Goal: Task Accomplishment & Management: Use online tool/utility

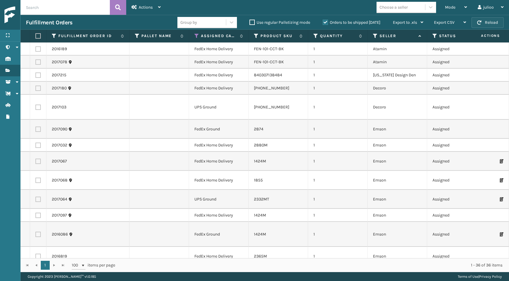
click at [487, 20] on button "Reload" at bounding box center [487, 22] width 32 height 11
click at [197, 34] on icon at bounding box center [196, 35] width 5 height 5
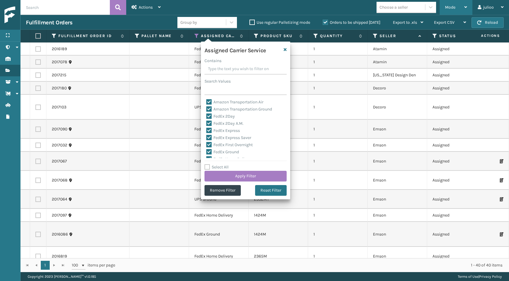
click at [459, 4] on div "Mode" at bounding box center [456, 7] width 22 height 15
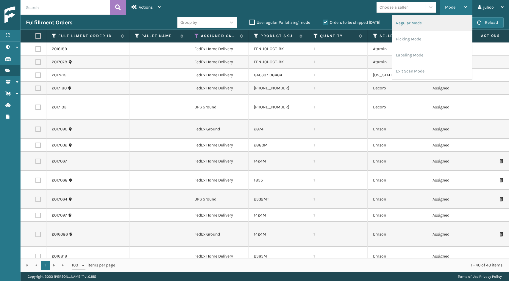
click at [417, 26] on li "Regular Mode" at bounding box center [432, 23] width 80 height 16
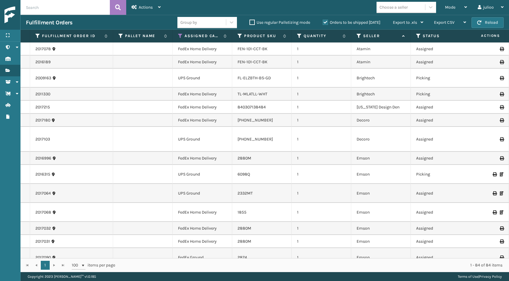
click at [417, 36] on icon at bounding box center [418, 35] width 5 height 5
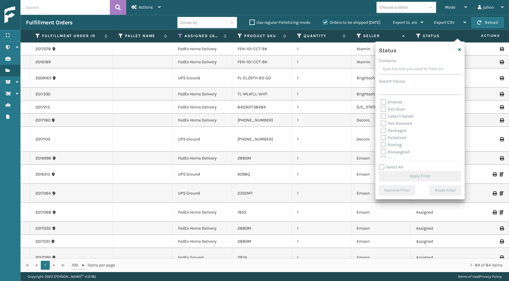
scroll to position [21, 0]
click at [384, 139] on label "Picking" at bounding box center [390, 138] width 21 height 5
click at [381, 139] on input "Picking" at bounding box center [380, 137] width 0 height 4
checkbox input "true"
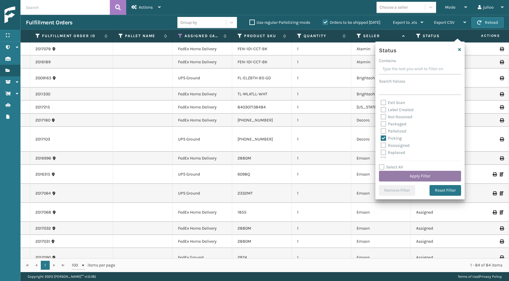
click at [396, 179] on button "Apply Filter" at bounding box center [420, 176] width 82 height 11
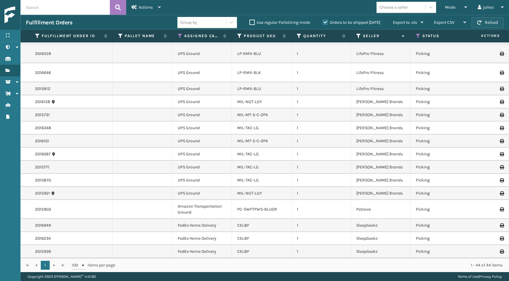
scroll to position [435, 0]
click at [459, 6] on div "Mode" at bounding box center [456, 7] width 22 height 15
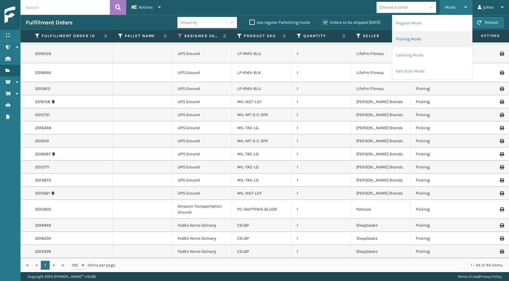
click at [426, 44] on li "Picking Mode" at bounding box center [432, 39] width 80 height 16
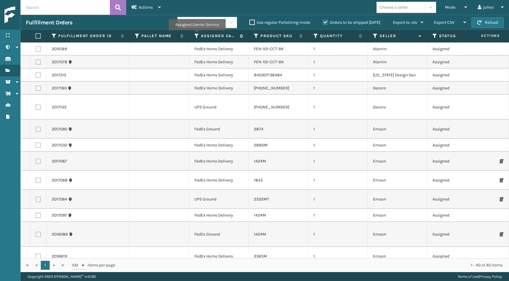
click at [197, 34] on icon at bounding box center [196, 35] width 5 height 5
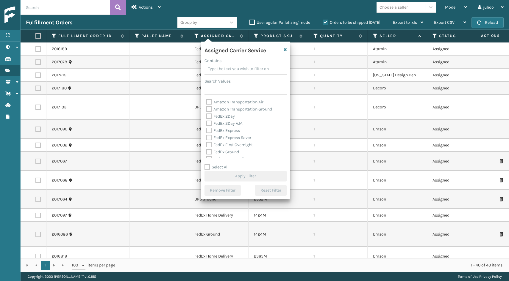
click at [209, 117] on label "FedEx 2Day" at bounding box center [220, 116] width 29 height 5
click at [206, 117] on input "FedEx 2Day" at bounding box center [206, 115] width 0 height 4
checkbox input "true"
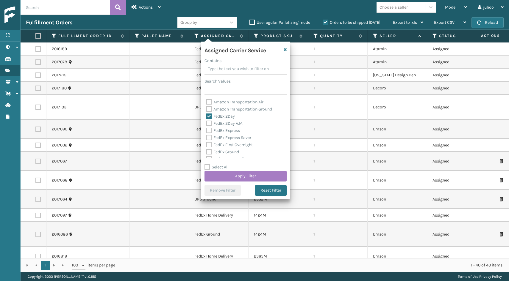
click at [209, 123] on label "FedEx 2Day A.M." at bounding box center [224, 123] width 37 height 5
click at [206, 123] on input "FedEx 2Day A.M." at bounding box center [206, 122] width 0 height 4
checkbox input "true"
click at [208, 129] on label "FedEx Express" at bounding box center [223, 130] width 34 height 5
click at [206, 129] on input "FedEx Express" at bounding box center [206, 129] width 0 height 4
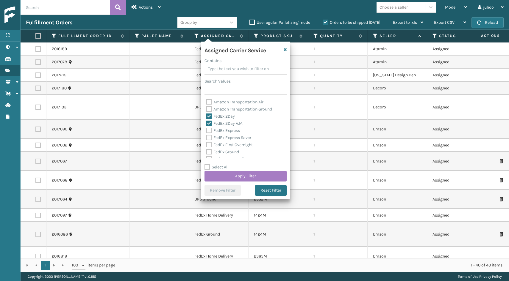
checkbox input "true"
click at [208, 136] on label "FedEx Express Saver" at bounding box center [228, 137] width 45 height 5
click at [206, 136] on input "FedEx Express Saver" at bounding box center [206, 136] width 0 height 4
checkbox input "true"
click at [209, 142] on label "FedEx First Overnight" at bounding box center [229, 144] width 46 height 5
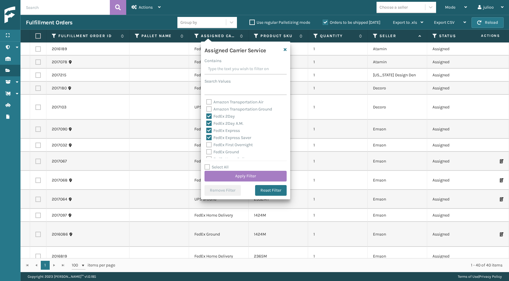
click at [206, 142] on input "FedEx First Overnight" at bounding box center [206, 144] width 0 height 4
checkbox input "true"
click at [209, 129] on label "FedEx Ground" at bounding box center [222, 130] width 33 height 5
click at [206, 129] on input "FedEx Ground" at bounding box center [206, 129] width 0 height 4
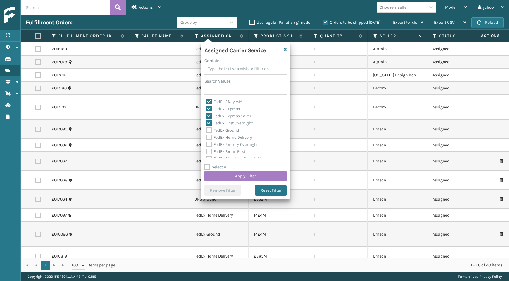
checkbox input "true"
click at [209, 137] on label "FedEx Home Delivery" at bounding box center [229, 137] width 46 height 5
click at [206, 137] on input "FedEx Home Delivery" at bounding box center [206, 136] width 0 height 4
checkbox input "true"
click at [209, 145] on label "FedEx Priority Overnight" at bounding box center [232, 144] width 52 height 5
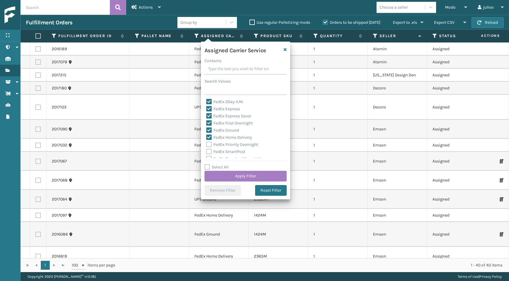
click at [206, 145] on input "FedEx Priority Overnight" at bounding box center [206, 143] width 0 height 4
checkbox input "true"
click at [209, 150] on label "FedEx SmartPost" at bounding box center [225, 151] width 39 height 5
click at [206, 150] on input "FedEx SmartPost" at bounding box center [206, 150] width 0 height 4
checkbox input "true"
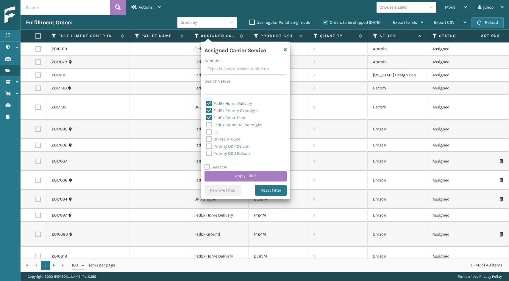
scroll to position [56, 0]
click at [211, 125] on label "FedEx Standard Overnight" at bounding box center [233, 124] width 55 height 5
click at [206, 125] on input "FedEx Standard Overnight" at bounding box center [206, 123] width 0 height 4
checkbox input "true"
click at [234, 183] on div "Assigned Carrier Service Contains Search Values Amazon Transportation Air Amazo…" at bounding box center [245, 121] width 89 height 158
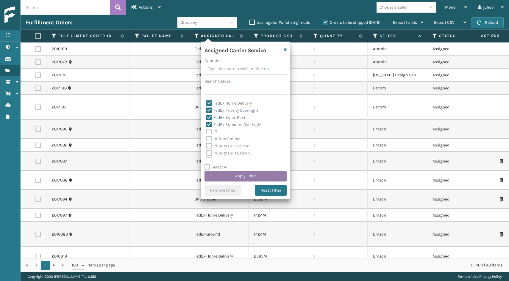
click at [234, 178] on button "Apply Filter" at bounding box center [245, 176] width 82 height 11
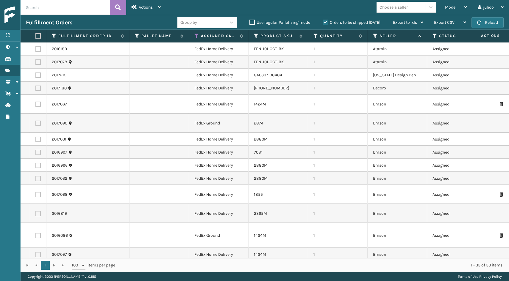
scroll to position [0, 0]
click at [37, 37] on label at bounding box center [37, 35] width 4 height 5
click at [36, 37] on input "checkbox" at bounding box center [35, 36] width 0 height 4
checkbox input "true"
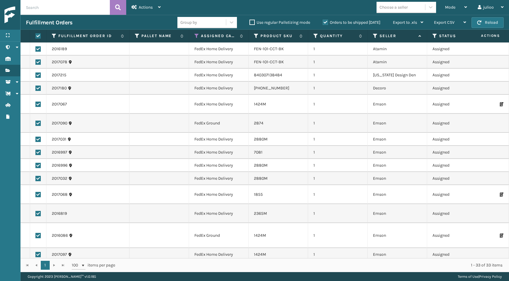
checkbox input "true"
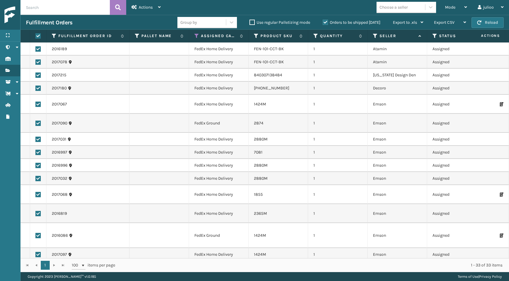
checkbox input "true"
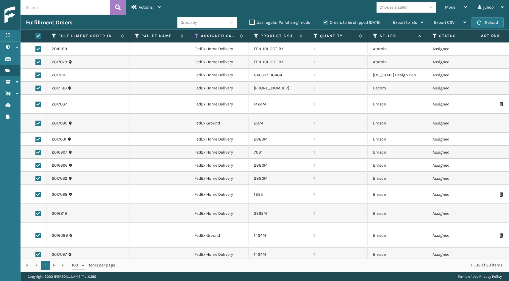
checkbox input "true"
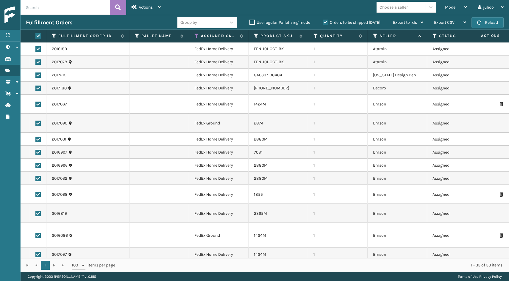
checkbox input "true"
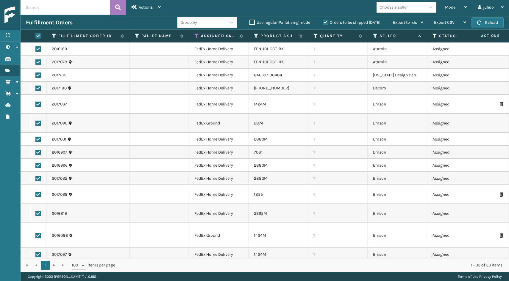
checkbox input "true"
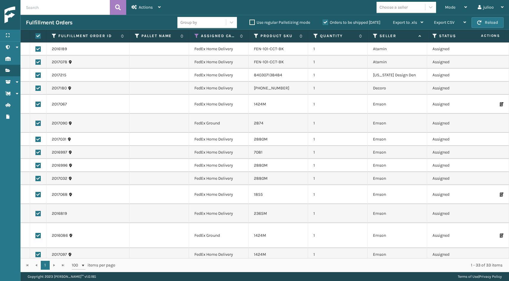
checkbox input "true"
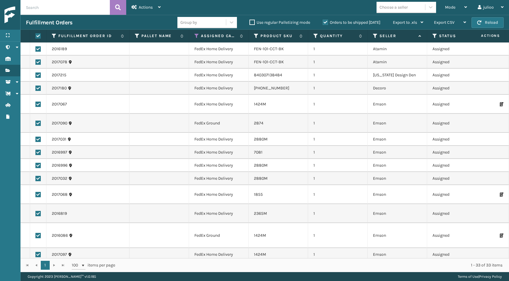
checkbox input "true"
click at [152, 7] on span "Actions" at bounding box center [146, 7] width 14 height 5
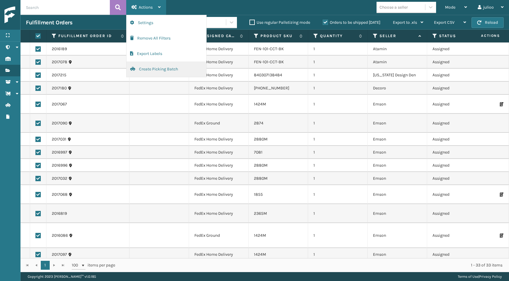
click at [150, 64] on button "Create Picking Batch" at bounding box center [166, 69] width 80 height 15
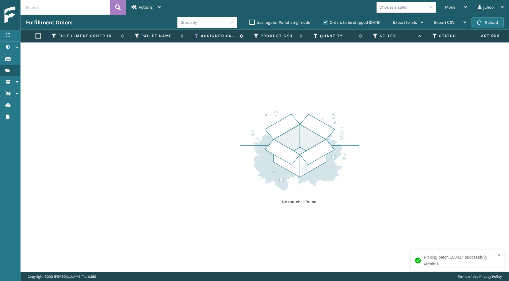
click at [196, 36] on icon at bounding box center [196, 35] width 5 height 5
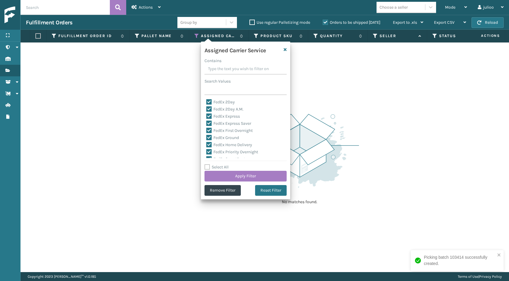
click at [207, 168] on label "Select All" at bounding box center [216, 167] width 24 height 5
click at [207, 164] on input "Select All" at bounding box center [248, 164] width 89 height 1
checkbox input "true"
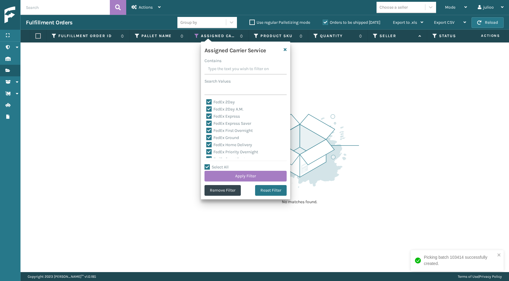
checkbox input "true"
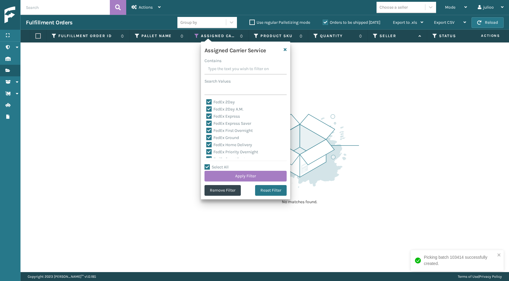
checkbox input "true"
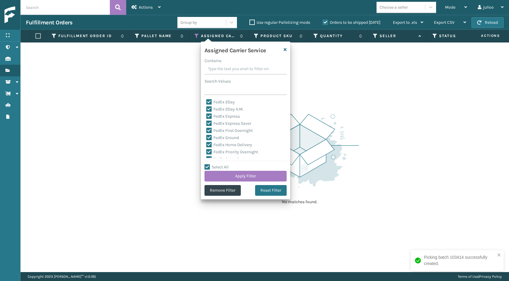
checkbox input "true"
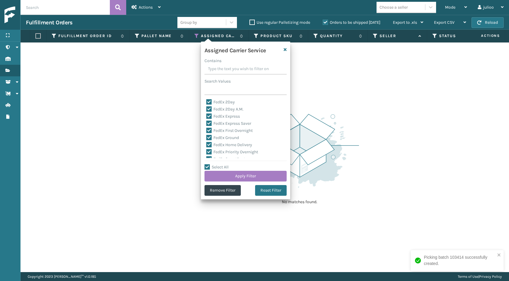
checkbox input "true"
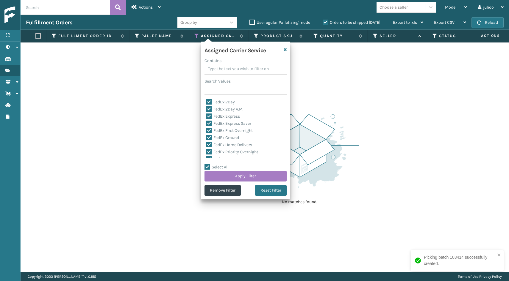
checkbox input "true"
click at [211, 136] on label "LTL" at bounding box center [212, 136] width 13 height 5
click at [206, 136] on input "LTL" at bounding box center [206, 136] width 0 height 4
checkbox input "false"
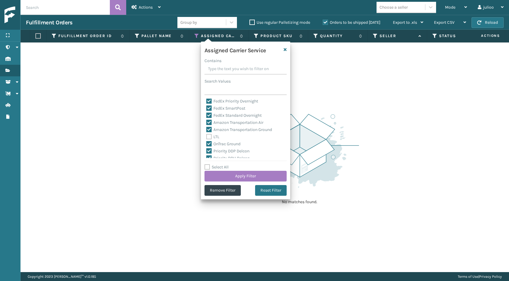
checkbox input "false"
click at [225, 174] on button "Apply Filter" at bounding box center [245, 176] width 82 height 11
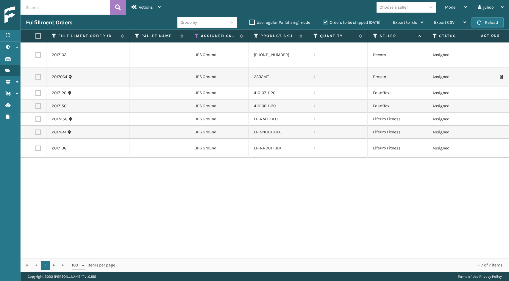
click at [38, 37] on label at bounding box center [37, 35] width 4 height 5
click at [36, 37] on input "checkbox" at bounding box center [35, 36] width 0 height 4
checkbox input "true"
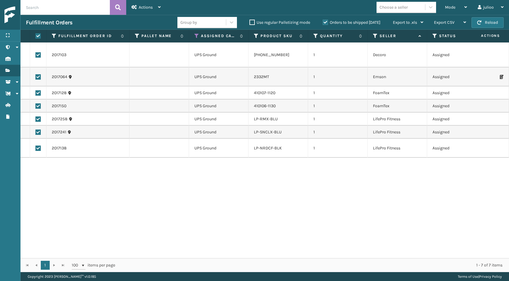
checkbox input "true"
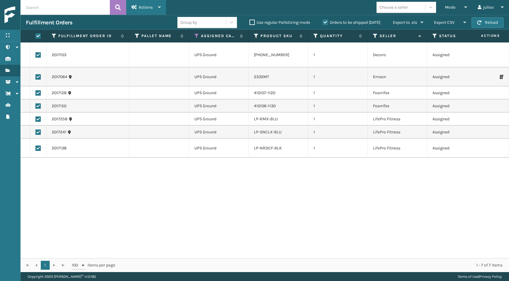
click at [155, 12] on div "Actions" at bounding box center [145, 7] width 29 height 15
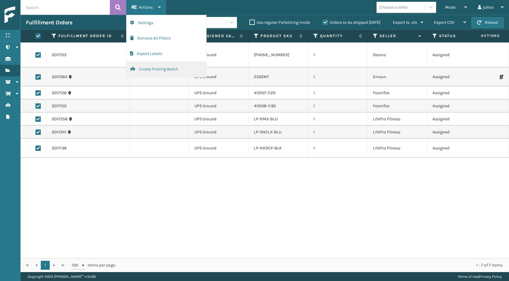
click at [153, 68] on button "Create Picking Batch" at bounding box center [166, 69] width 80 height 15
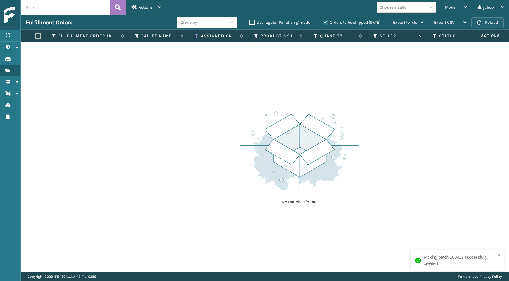
click at [483, 23] on button "Reload" at bounding box center [487, 22] width 32 height 11
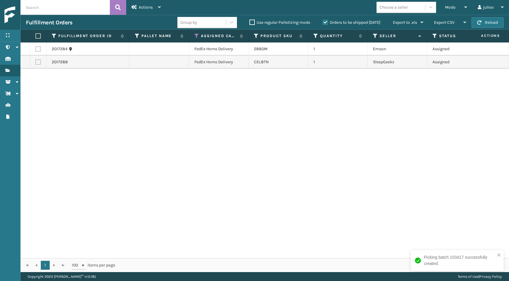
click at [483, 23] on button "Reload" at bounding box center [487, 22] width 32 height 11
click at [501, 27] on button "Reload" at bounding box center [487, 22] width 32 height 11
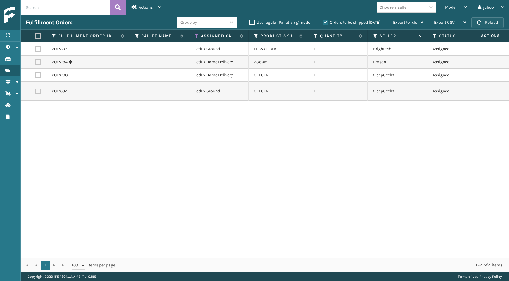
click at [499, 23] on button "Reload" at bounding box center [487, 22] width 32 height 11
click at [497, 21] on button "Reload" at bounding box center [487, 22] width 32 height 11
click at [492, 24] on button "Reload" at bounding box center [487, 22] width 32 height 11
click at [39, 94] on td at bounding box center [38, 91] width 16 height 19
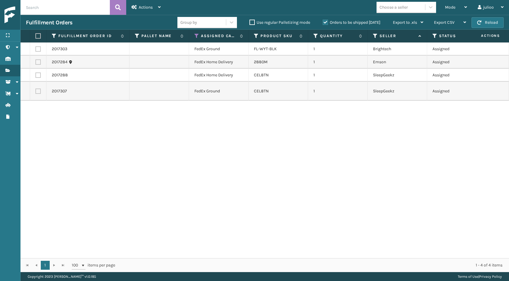
click at [36, 89] on label at bounding box center [37, 91] width 5 height 5
click at [36, 89] on input "checkbox" at bounding box center [35, 91] width 0 height 4
checkbox input "true"
click at [38, 73] on label at bounding box center [37, 75] width 5 height 5
click at [36, 73] on input "checkbox" at bounding box center [35, 75] width 0 height 4
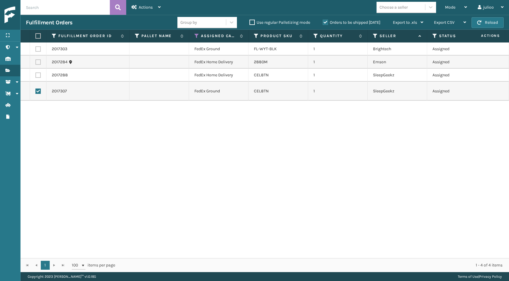
checkbox input "true"
click at [454, 10] on div "Mode" at bounding box center [456, 7] width 22 height 15
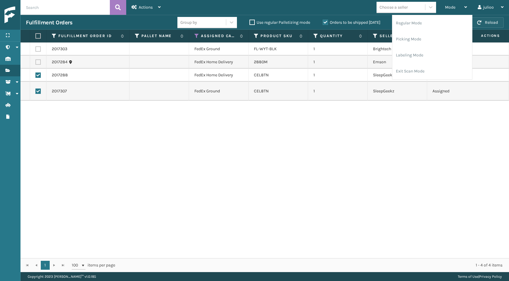
click at [499, 21] on button "Reload" at bounding box center [487, 22] width 32 height 11
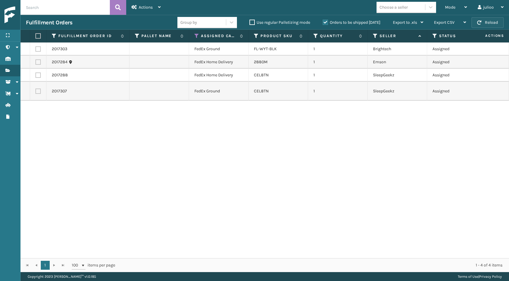
click at [489, 21] on button "Reload" at bounding box center [487, 22] width 32 height 11
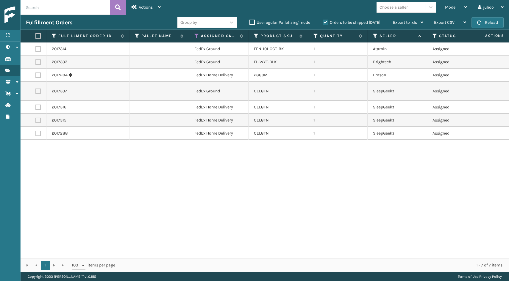
click at [489, 21] on button "Reload" at bounding box center [487, 22] width 32 height 11
click at [486, 24] on button "Reload" at bounding box center [487, 22] width 32 height 11
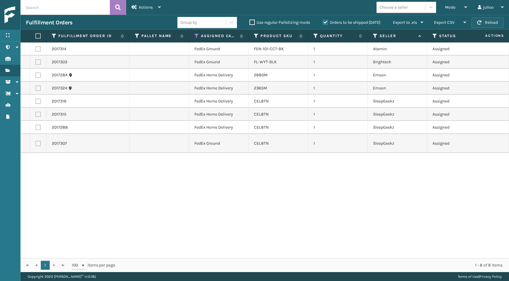
click at [486, 23] on button "Reload" at bounding box center [487, 22] width 32 height 11
click at [476, 18] on button "Reload" at bounding box center [487, 22] width 32 height 11
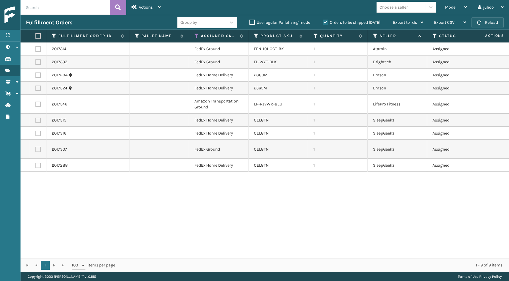
click at [481, 23] on button "Reload" at bounding box center [487, 22] width 32 height 11
click at [488, 21] on button "Reload" at bounding box center [487, 22] width 32 height 11
click at [488, 27] on button "Reload" at bounding box center [487, 22] width 32 height 11
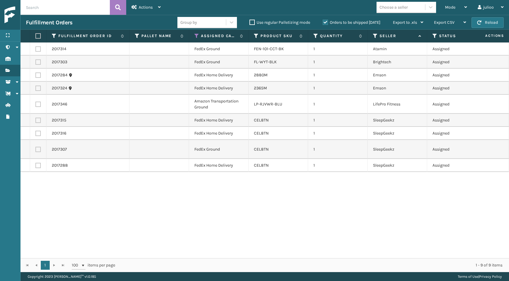
click at [489, 27] on button "Reload" at bounding box center [487, 22] width 32 height 11
click at [486, 23] on button "Reload" at bounding box center [487, 22] width 32 height 11
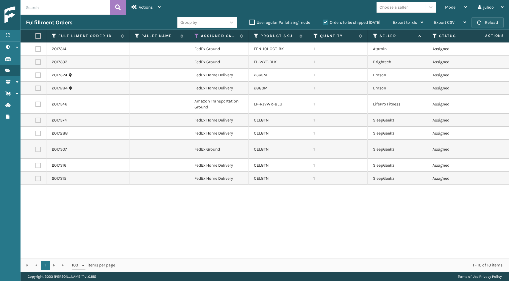
click at [492, 26] on button "Reload" at bounding box center [487, 22] width 32 height 11
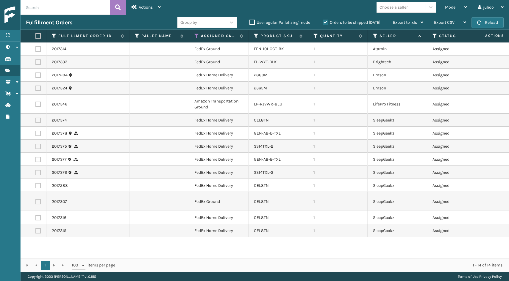
click at [492, 26] on button "Reload" at bounding box center [487, 22] width 32 height 11
click at [39, 34] on label at bounding box center [37, 35] width 4 height 5
click at [36, 34] on input "checkbox" at bounding box center [35, 36] width 0 height 4
checkbox input "true"
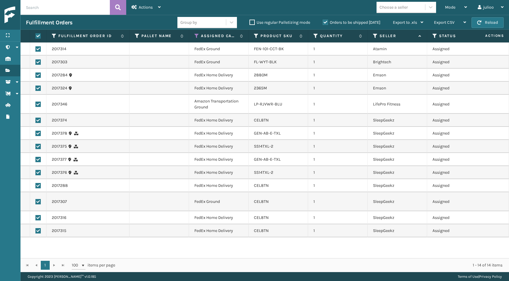
checkbox input "true"
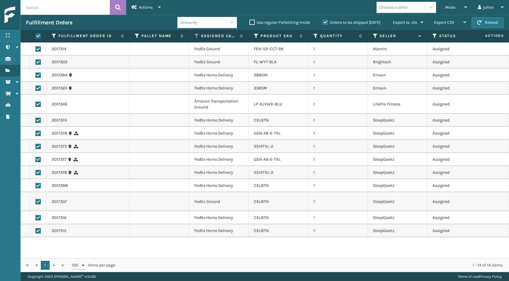
checkbox input "true"
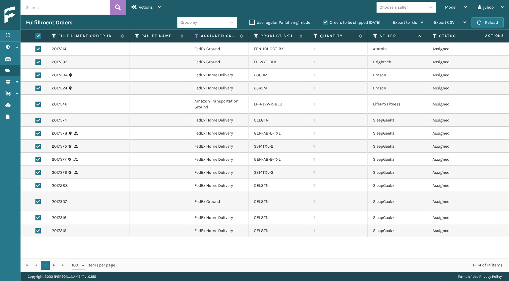
checkbox input "true"
click at [38, 103] on label at bounding box center [37, 104] width 5 height 5
click at [36, 103] on input "checkbox" at bounding box center [35, 104] width 0 height 4
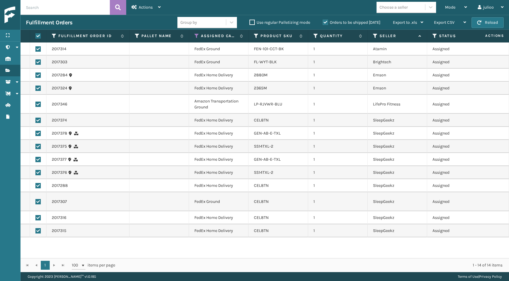
checkbox input "false"
click at [40, 89] on label at bounding box center [37, 88] width 5 height 5
click at [36, 89] on input "checkbox" at bounding box center [35, 88] width 0 height 4
checkbox input "false"
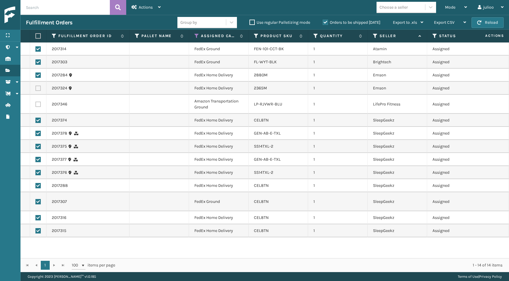
click at [38, 77] on label at bounding box center [37, 75] width 5 height 5
click at [36, 76] on input "checkbox" at bounding box center [35, 75] width 0 height 4
checkbox input "false"
click at [37, 63] on label at bounding box center [37, 61] width 5 height 5
click at [36, 63] on input "checkbox" at bounding box center [35, 61] width 0 height 4
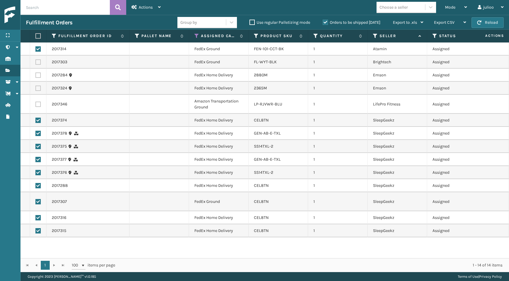
checkbox input "false"
click at [38, 51] on label at bounding box center [37, 48] width 5 height 5
click at [36, 50] on input "checkbox" at bounding box center [35, 48] width 0 height 4
checkbox input "false"
click at [490, 22] on button "Reload" at bounding box center [487, 22] width 32 height 11
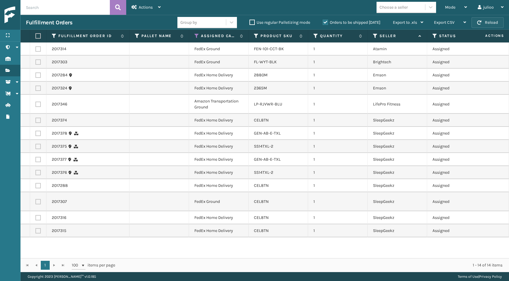
click at [477, 26] on button "Reload" at bounding box center [487, 22] width 32 height 11
click at [493, 20] on button "Reload" at bounding box center [487, 22] width 32 height 11
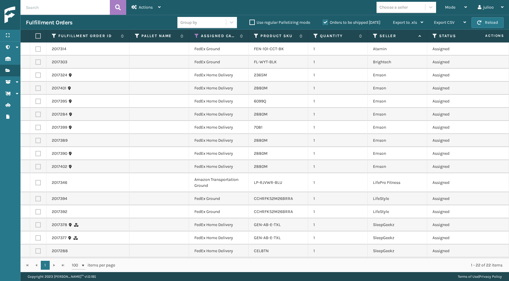
scroll to position [0, 0]
click at [487, 22] on button "Reload" at bounding box center [487, 22] width 32 height 11
click at [196, 37] on icon at bounding box center [196, 35] width 5 height 5
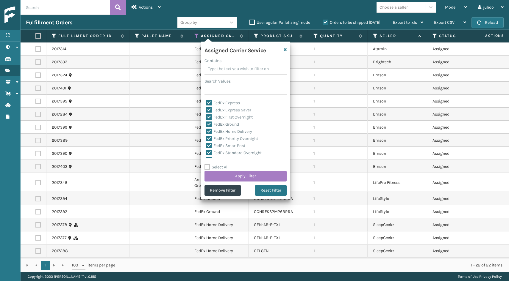
scroll to position [29, 0]
click at [206, 167] on label "Select All" at bounding box center [216, 167] width 24 height 5
click at [206, 164] on input "Select All" at bounding box center [248, 164] width 89 height 1
checkbox input "true"
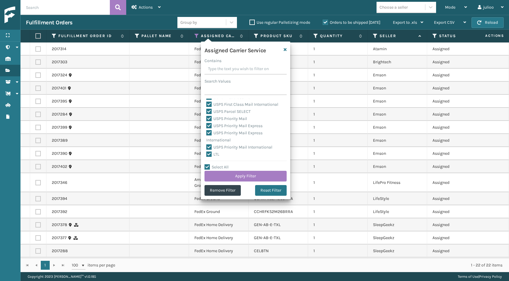
click at [209, 157] on label "LTL" at bounding box center [212, 154] width 13 height 5
click at [206, 155] on input "LTL" at bounding box center [206, 153] width 0 height 4
checkbox input "false"
click at [228, 175] on button "Apply Filter" at bounding box center [245, 176] width 82 height 11
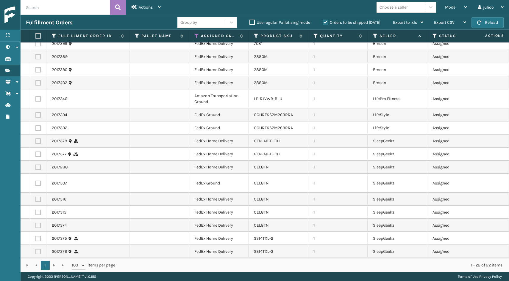
scroll to position [0, 0]
click at [38, 252] on label at bounding box center [37, 251] width 5 height 5
click at [36, 252] on input "checkbox" at bounding box center [35, 251] width 0 height 4
checkbox input "true"
click at [38, 240] on label at bounding box center [37, 238] width 5 height 5
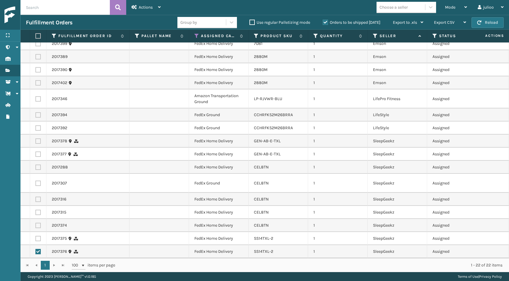
click at [36, 240] on input "checkbox" at bounding box center [35, 238] width 0 height 4
checkbox input "true"
click at [39, 226] on label at bounding box center [37, 225] width 5 height 5
click at [36, 226] on input "checkbox" at bounding box center [35, 225] width 0 height 4
checkbox input "true"
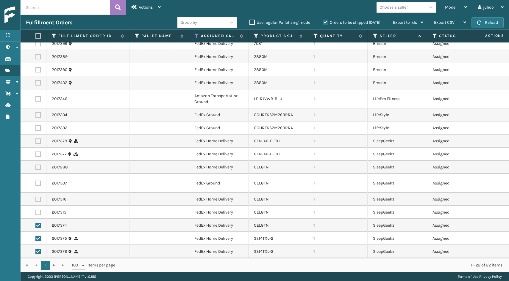
click at [38, 212] on label at bounding box center [37, 212] width 5 height 5
click at [36, 212] on input "checkbox" at bounding box center [35, 212] width 0 height 4
checkbox input "true"
click at [37, 200] on label at bounding box center [37, 199] width 5 height 5
click at [36, 200] on input "checkbox" at bounding box center [35, 199] width 0 height 4
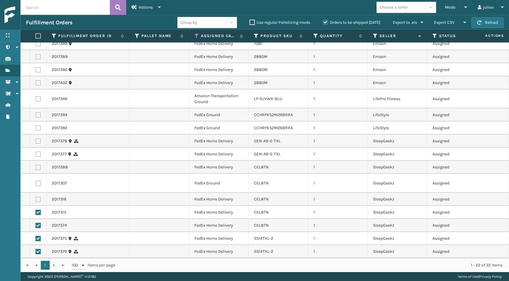
checkbox input "true"
click at [39, 183] on label at bounding box center [37, 183] width 5 height 5
click at [36, 183] on input "checkbox" at bounding box center [35, 183] width 0 height 4
checkbox input "true"
click at [38, 165] on label at bounding box center [37, 167] width 5 height 5
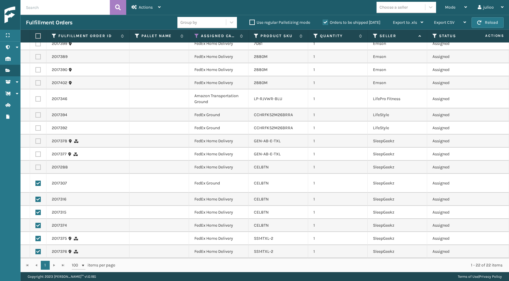
click at [36, 165] on input "checkbox" at bounding box center [35, 167] width 0 height 4
checkbox input "true"
click at [37, 150] on td at bounding box center [38, 154] width 16 height 13
click at [38, 154] on label at bounding box center [37, 154] width 5 height 5
click at [36, 154] on input "checkbox" at bounding box center [35, 154] width 0 height 4
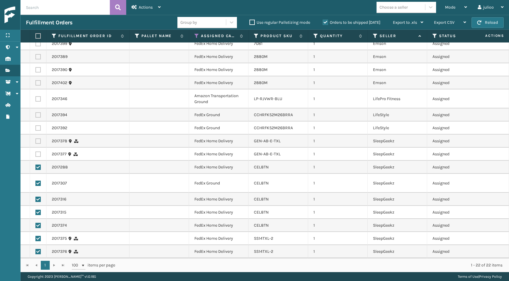
checkbox input "true"
click at [40, 140] on label at bounding box center [37, 141] width 5 height 5
click at [36, 140] on input "checkbox" at bounding box center [35, 141] width 0 height 4
checkbox input "true"
click at [479, 20] on button "Reload" at bounding box center [487, 22] width 32 height 11
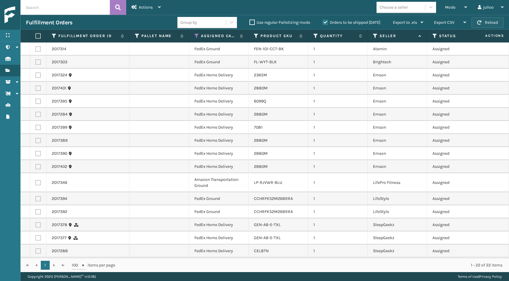
click at [488, 26] on button "Reload" at bounding box center [487, 22] width 32 height 11
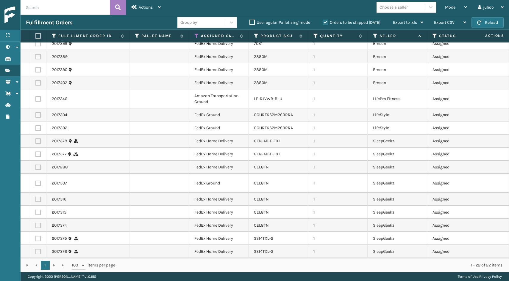
click at [39, 251] on label at bounding box center [37, 251] width 5 height 5
click at [36, 251] on input "checkbox" at bounding box center [35, 251] width 0 height 4
checkbox input "true"
click at [39, 238] on label at bounding box center [37, 238] width 5 height 5
click at [36, 238] on input "checkbox" at bounding box center [35, 238] width 0 height 4
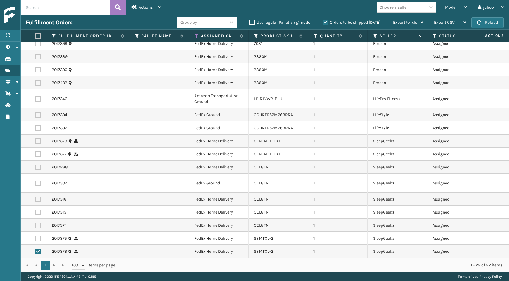
checkbox input "true"
click at [39, 229] on td at bounding box center [38, 225] width 16 height 13
click at [39, 226] on label at bounding box center [37, 225] width 5 height 5
click at [36, 226] on input "checkbox" at bounding box center [35, 225] width 0 height 4
checkbox input "true"
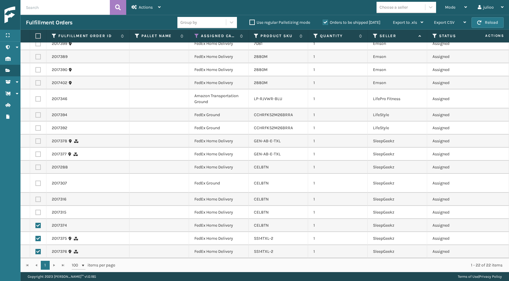
click at [38, 211] on label at bounding box center [37, 212] width 5 height 5
click at [36, 211] on input "checkbox" at bounding box center [35, 212] width 0 height 4
checkbox input "true"
click at [38, 199] on label at bounding box center [37, 199] width 5 height 5
click at [36, 199] on input "checkbox" at bounding box center [35, 199] width 0 height 4
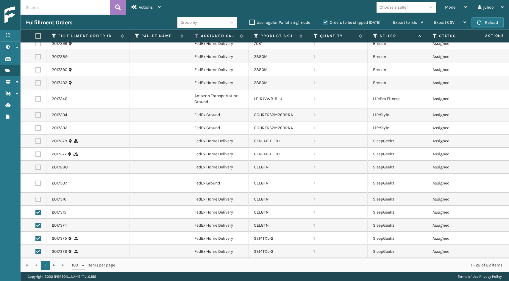
checkbox input "true"
click at [40, 184] on label at bounding box center [37, 183] width 5 height 5
click at [36, 184] on input "checkbox" at bounding box center [35, 183] width 0 height 4
checkbox input "true"
click at [39, 166] on label at bounding box center [37, 167] width 5 height 5
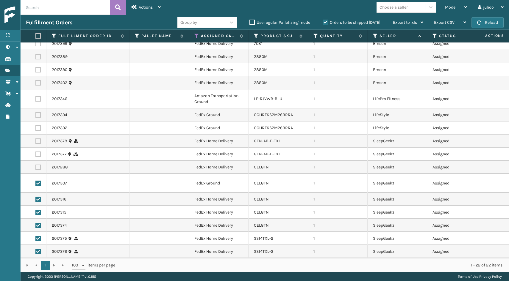
click at [36, 166] on input "checkbox" at bounding box center [35, 167] width 0 height 4
checkbox input "true"
click at [36, 153] on label at bounding box center [37, 154] width 5 height 5
click at [36, 153] on input "checkbox" at bounding box center [35, 154] width 0 height 4
checkbox input "true"
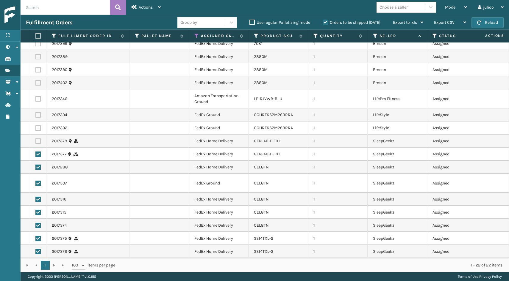
click at [39, 140] on label at bounding box center [37, 141] width 5 height 5
click at [36, 140] on input "checkbox" at bounding box center [35, 141] width 0 height 4
checkbox input "true"
click at [478, 26] on button "Reload" at bounding box center [487, 22] width 32 height 11
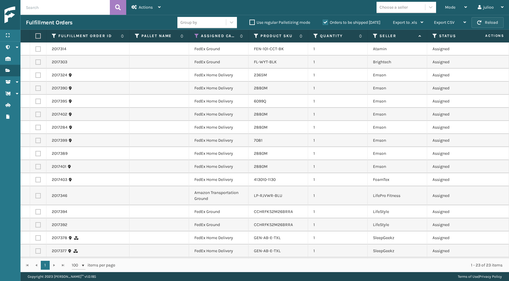
click at [483, 22] on button "Reload" at bounding box center [487, 22] width 32 height 11
click at [194, 34] on th "Assigned Carrier Service" at bounding box center [218, 36] width 59 height 13
click at [195, 34] on icon at bounding box center [196, 35] width 5 height 5
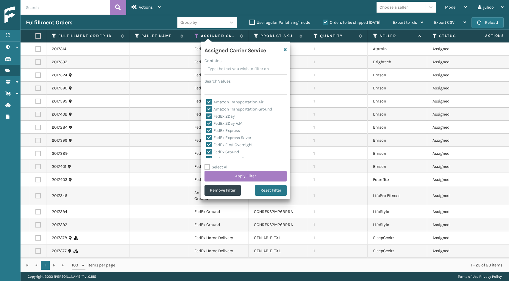
click at [208, 166] on label "Select All" at bounding box center [216, 167] width 24 height 5
click at [208, 164] on input "Select All" at bounding box center [248, 164] width 89 height 1
checkbox input "true"
click at [211, 154] on label "LTL" at bounding box center [212, 154] width 13 height 5
click at [206, 154] on input "LTL" at bounding box center [206, 153] width 0 height 4
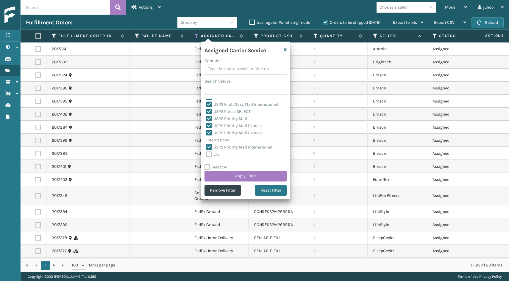
checkbox input "false"
click at [226, 174] on button "Apply Filter" at bounding box center [245, 176] width 82 height 11
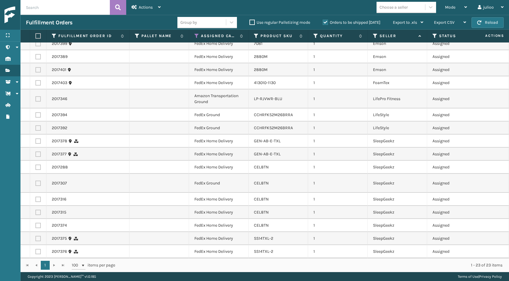
scroll to position [97, 0]
click at [197, 35] on icon at bounding box center [196, 35] width 5 height 5
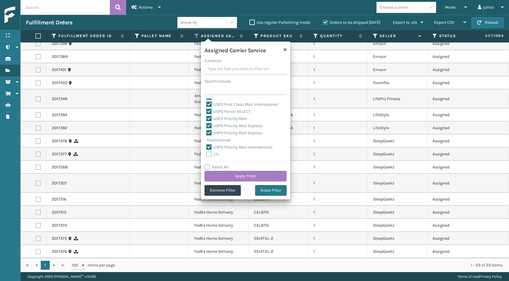
scroll to position [183, 0]
click at [176, 134] on td at bounding box center [158, 128] width 59 height 13
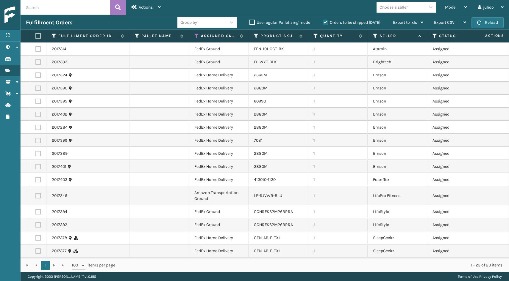
scroll to position [0, 0]
click at [499, 17] on div "Fulfillment Orders Group by Use regular Palletizing mode Orders to be shipped […" at bounding box center [265, 22] width 488 height 15
click at [495, 24] on button "Reload" at bounding box center [487, 22] width 32 height 11
click at [458, 7] on div "Mode" at bounding box center [456, 7] width 22 height 15
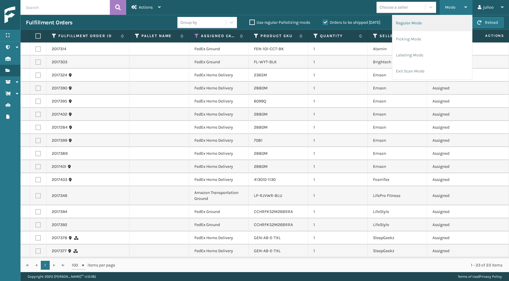
click at [442, 27] on li "Regular Mode" at bounding box center [432, 23] width 80 height 16
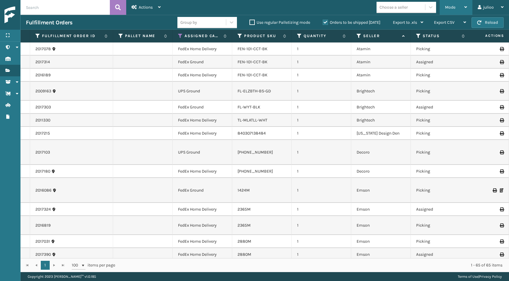
click at [455, 10] on div "Mode" at bounding box center [456, 7] width 22 height 15
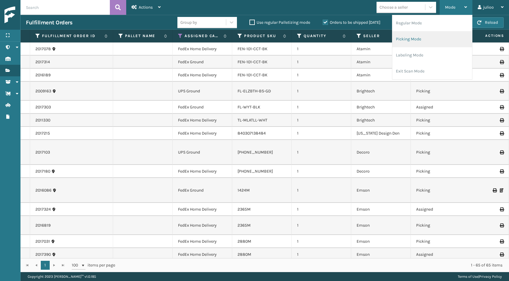
click at [432, 36] on li "Picking Mode" at bounding box center [432, 39] width 80 height 16
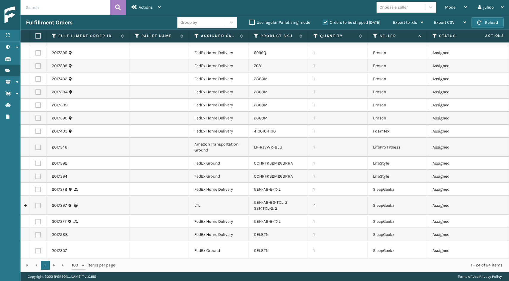
scroll to position [49, 0]
click at [196, 37] on icon at bounding box center [196, 35] width 5 height 5
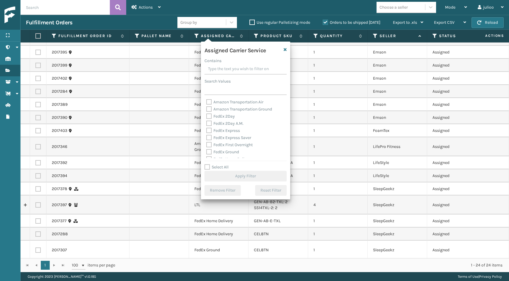
click at [206, 168] on label "Select All" at bounding box center [216, 167] width 24 height 5
click at [206, 164] on input "Select All" at bounding box center [248, 164] width 89 height 1
checkbox input "true"
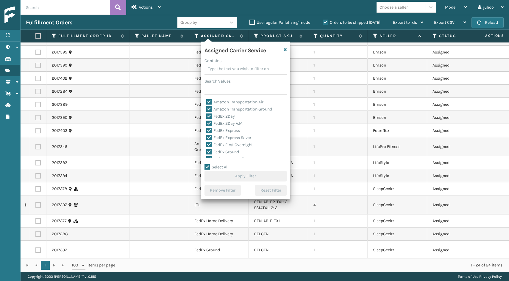
checkbox input "true"
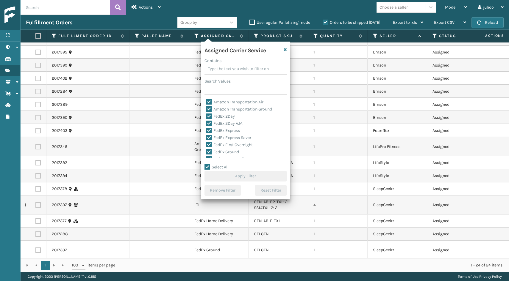
checkbox input "true"
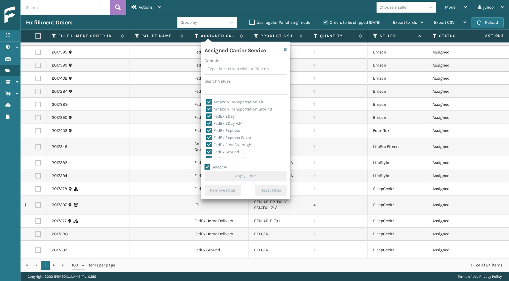
checkbox input "true"
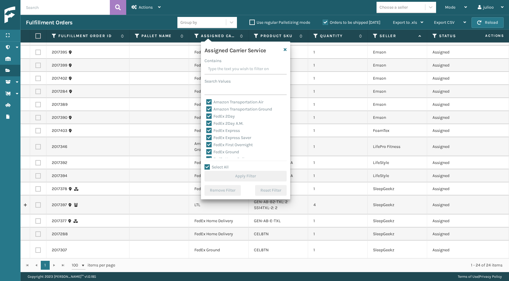
checkbox input "true"
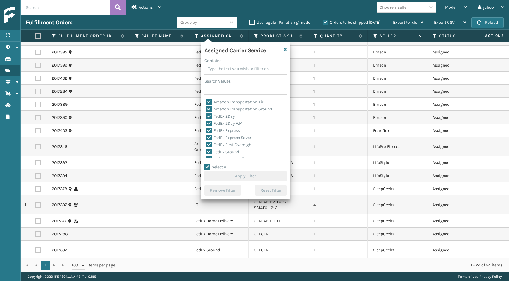
checkbox input "true"
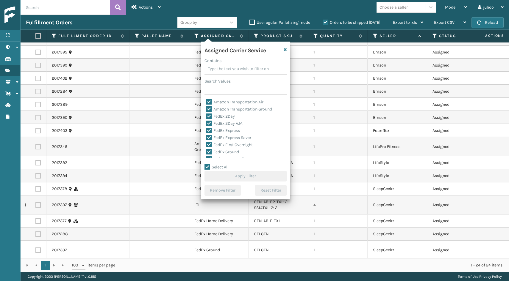
checkbox input "true"
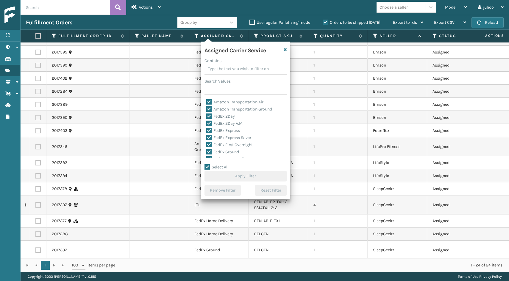
checkbox input "true"
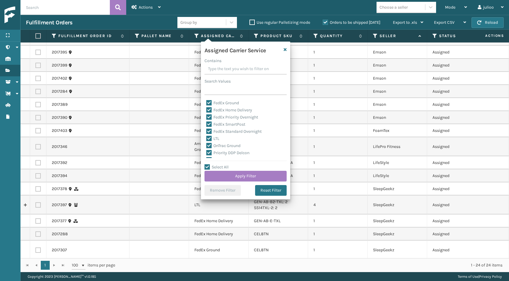
click at [208, 138] on label "LTL" at bounding box center [212, 138] width 13 height 5
click at [206, 138] on input "LTL" at bounding box center [206, 137] width 0 height 4
checkbox input "false"
click at [235, 174] on button "Apply Filter" at bounding box center [245, 176] width 82 height 11
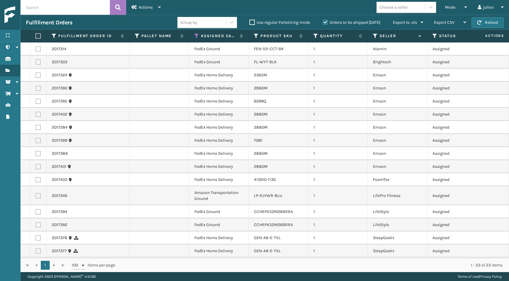
scroll to position [0, 0]
click at [41, 35] on th at bounding box center [38, 36] width 16 height 13
click at [39, 36] on label at bounding box center [37, 35] width 4 height 5
click at [36, 36] on input "checkbox" at bounding box center [35, 36] width 0 height 4
checkbox input "true"
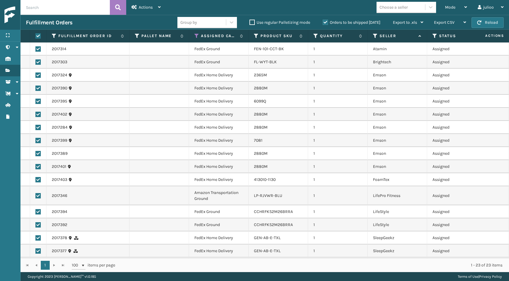
checkbox input "true"
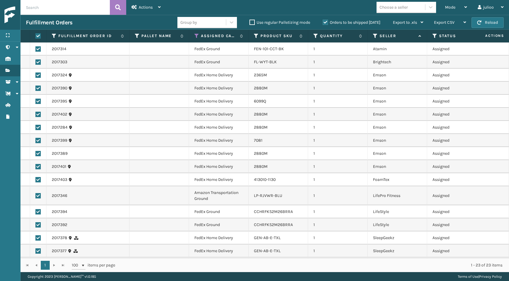
checkbox input "true"
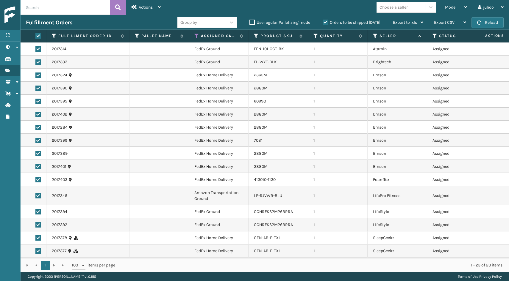
checkbox input "true"
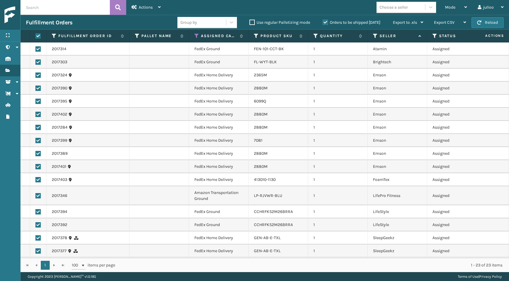
checkbox input "true"
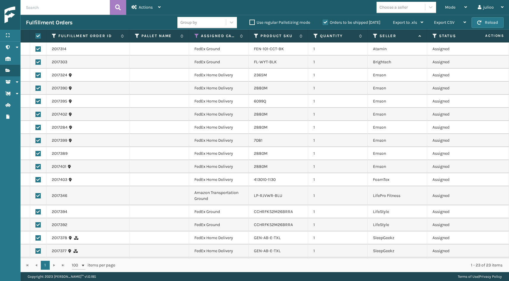
checkbox input "true"
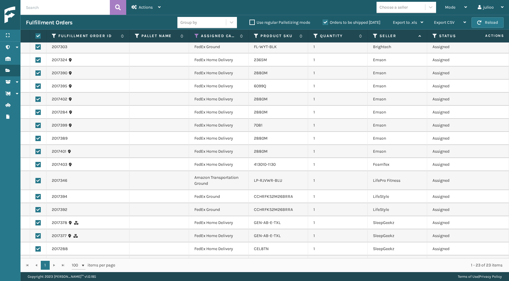
scroll to position [17, 0]
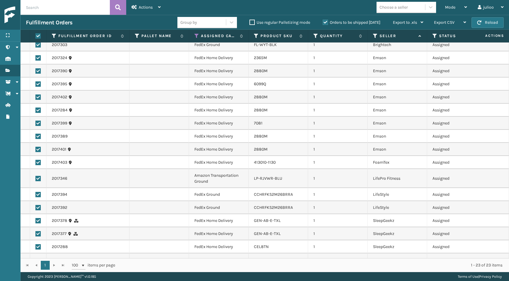
click at [39, 178] on label at bounding box center [37, 178] width 5 height 5
click at [36, 178] on input "checkbox" at bounding box center [35, 178] width 0 height 4
checkbox input "false"
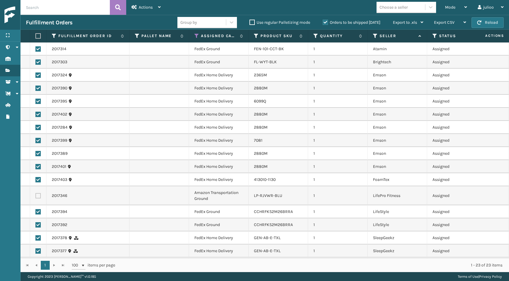
scroll to position [0, 0]
click at [462, 10] on div "Mode" at bounding box center [456, 7] width 22 height 15
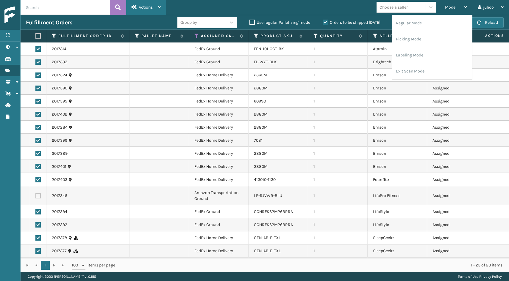
click at [152, 11] on div "Actions" at bounding box center [145, 7] width 29 height 15
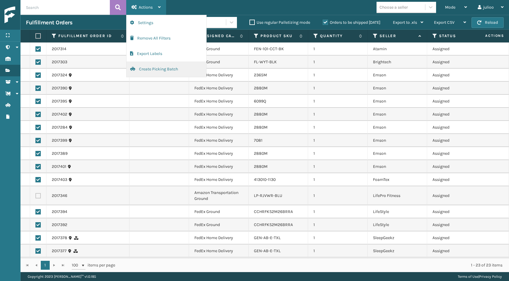
click at [145, 68] on button "Create Picking Batch" at bounding box center [166, 69] width 80 height 15
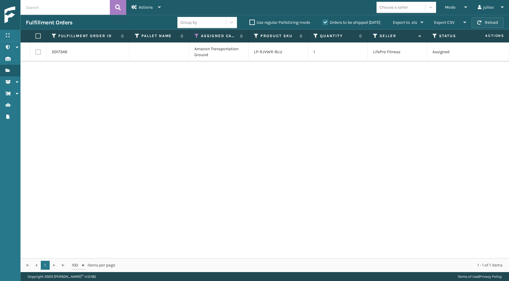
click at [487, 22] on button "Reload" at bounding box center [487, 22] width 32 height 11
click at [327, 23] on label "Orders to be shipped [DATE]" at bounding box center [351, 22] width 58 height 5
click at [323, 23] on input "Orders to be shipped [DATE]" at bounding box center [322, 21] width 0 height 4
click at [327, 23] on label "Orders to be shipped [DATE]" at bounding box center [351, 22] width 58 height 5
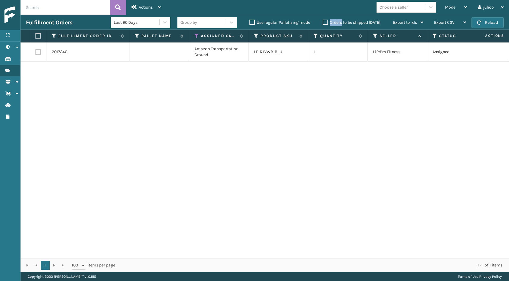
click at [323, 23] on input "Orders to be shipped [DATE]" at bounding box center [322, 21] width 0 height 4
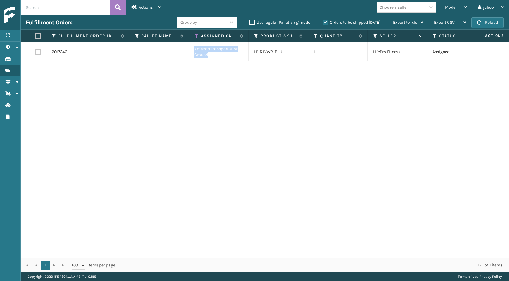
drag, startPoint x: 217, startPoint y: 56, endPoint x: 193, endPoint y: 48, distance: 25.6
click at [193, 48] on td "Amazon Transportation Ground" at bounding box center [218, 52] width 59 height 19
copy td "Amazon Transportation Ground"
click at [38, 49] on label at bounding box center [37, 51] width 5 height 5
click at [36, 49] on input "checkbox" at bounding box center [35, 51] width 0 height 4
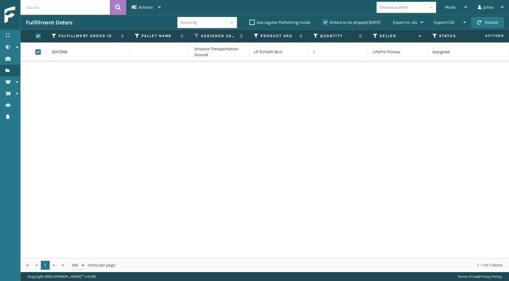
checkbox input "true"
click at [156, 5] on div "Actions" at bounding box center [145, 7] width 29 height 15
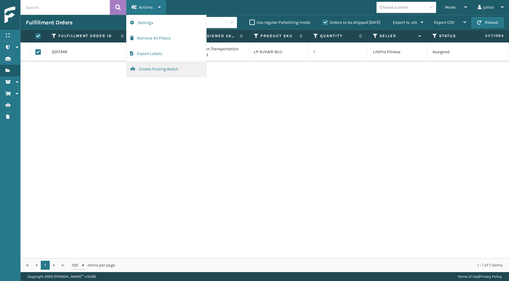
click at [152, 69] on button "Create Picking Batch" at bounding box center [166, 69] width 80 height 15
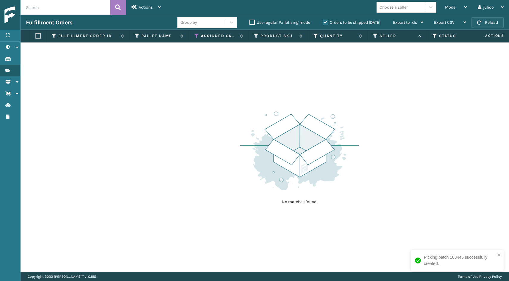
click at [484, 21] on button "Reload" at bounding box center [487, 22] width 32 height 11
click at [456, 2] on div "Mode" at bounding box center [456, 7] width 22 height 15
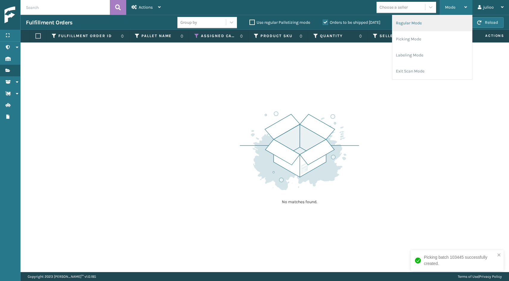
click at [446, 18] on li "Regular Mode" at bounding box center [432, 23] width 80 height 16
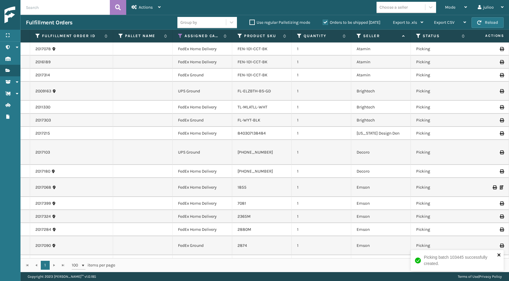
click at [498, 255] on icon "close" at bounding box center [498, 255] width 3 height 3
click at [181, 34] on icon at bounding box center [180, 35] width 5 height 5
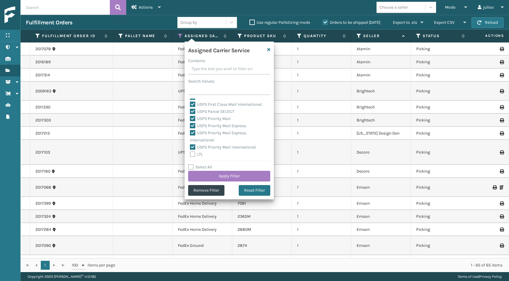
scroll to position [183, 0]
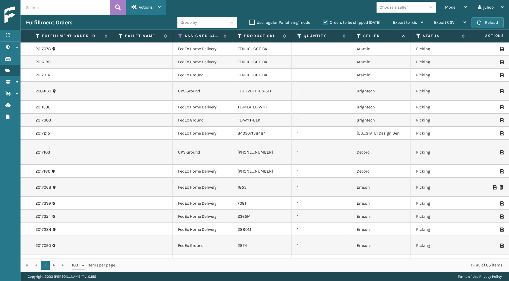
click at [154, 7] on div "Actions" at bounding box center [145, 7] width 29 height 15
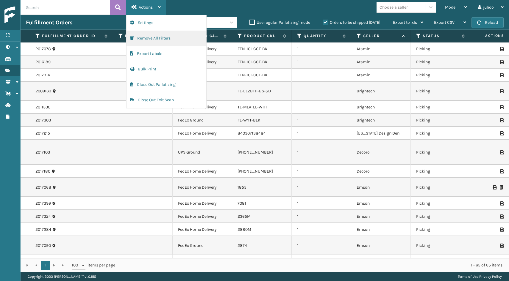
click at [151, 39] on button "Remove All Filters" at bounding box center [166, 38] width 80 height 15
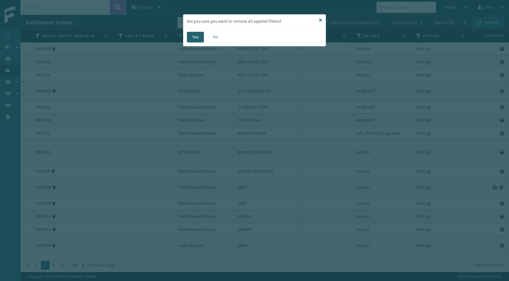
click at [189, 40] on button "Yes" at bounding box center [195, 37] width 17 height 11
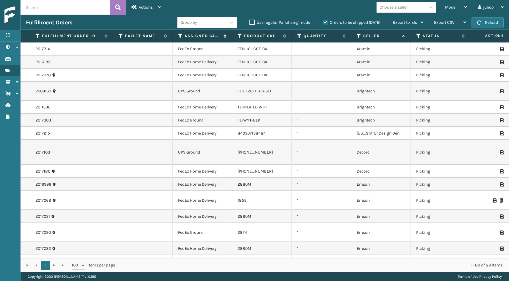
scroll to position [0, 0]
click at [223, 36] on icon at bounding box center [224, 36] width 5 height 4
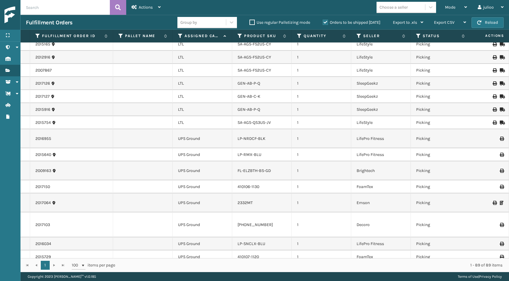
scroll to position [1181, 0]
click at [180, 34] on icon at bounding box center [180, 35] width 5 height 5
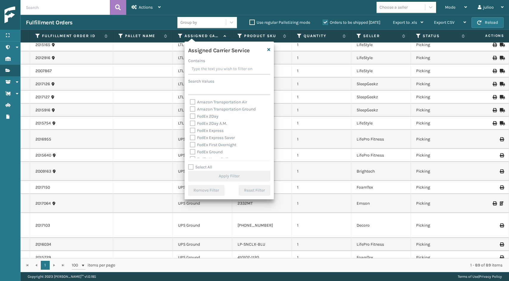
click at [191, 167] on label "Select All" at bounding box center [200, 167] width 24 height 5
click at [191, 164] on input "Select All" at bounding box center [232, 164] width 89 height 1
checkbox input "true"
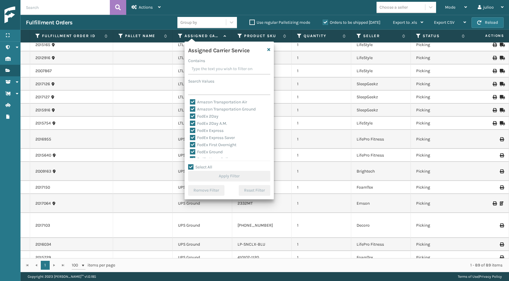
checkbox input "true"
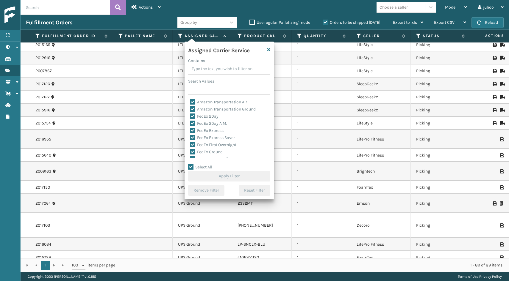
checkbox input "true"
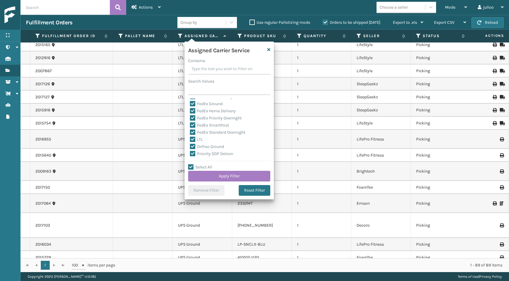
scroll to position [60, 0]
click at [190, 127] on label "LTL" at bounding box center [196, 127] width 13 height 5
click at [190, 127] on input "LTL" at bounding box center [190, 126] width 0 height 4
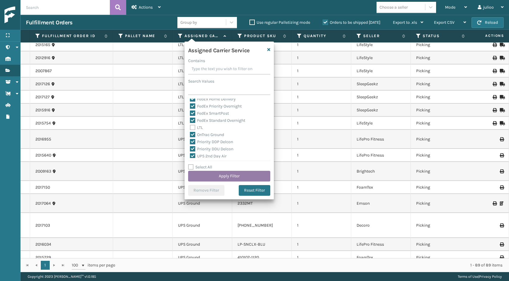
click at [198, 179] on button "Apply Filter" at bounding box center [229, 176] width 82 height 11
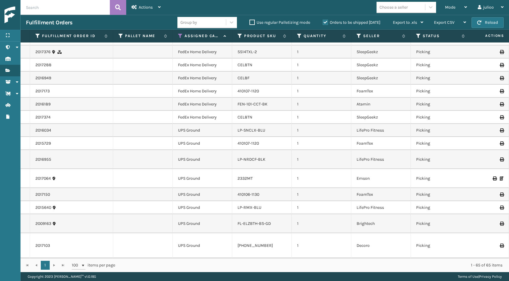
scroll to position [724, 0]
click at [454, 2] on div "Mode" at bounding box center [456, 7] width 22 height 15
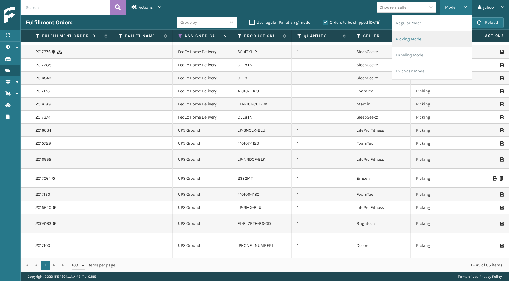
click at [431, 35] on li "Picking Mode" at bounding box center [432, 39] width 80 height 16
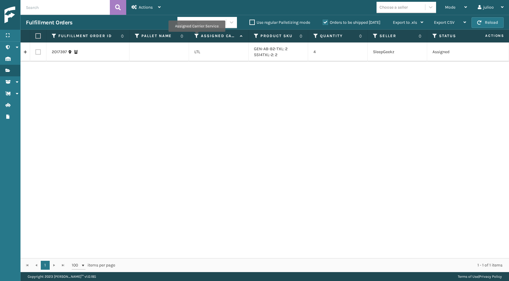
click at [196, 36] on icon at bounding box center [196, 35] width 5 height 5
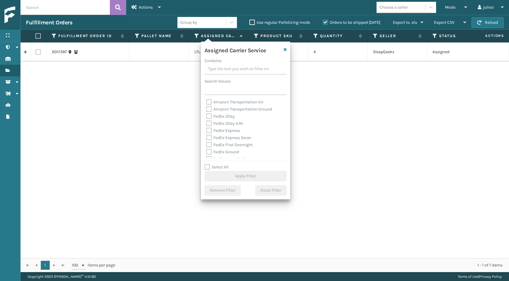
click at [208, 167] on label "Select All" at bounding box center [216, 167] width 24 height 5
click at [208, 164] on input "Select All" at bounding box center [248, 164] width 89 height 1
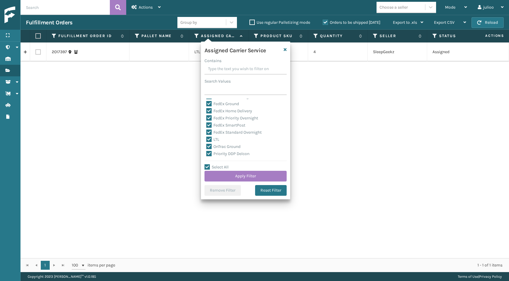
scroll to position [57, 0]
click at [208, 131] on label "LTL" at bounding box center [212, 130] width 13 height 5
click at [206, 131] on input "LTL" at bounding box center [206, 130] width 0 height 4
click at [231, 177] on button "Apply Filter" at bounding box center [245, 176] width 82 height 11
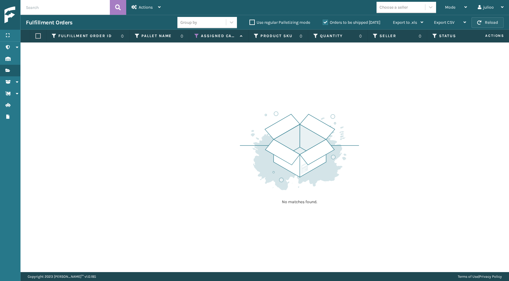
click at [485, 23] on button "Reload" at bounding box center [487, 22] width 32 height 11
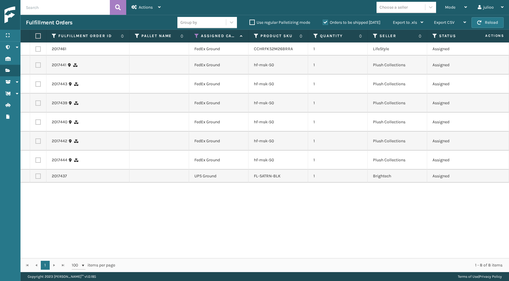
click at [485, 23] on button "Reload" at bounding box center [487, 22] width 32 height 11
click at [36, 38] on label at bounding box center [37, 35] width 4 height 5
click at [36, 38] on input "checkbox" at bounding box center [35, 36] width 0 height 4
click at [40, 179] on td at bounding box center [38, 176] width 16 height 13
click at [39, 177] on label at bounding box center [37, 176] width 5 height 5
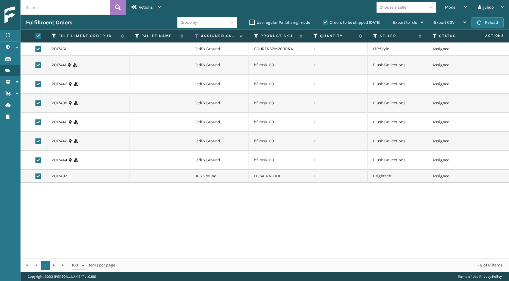
click at [36, 177] on input "checkbox" at bounding box center [35, 176] width 0 height 4
click at [158, 7] on div "Actions" at bounding box center [145, 7] width 29 height 15
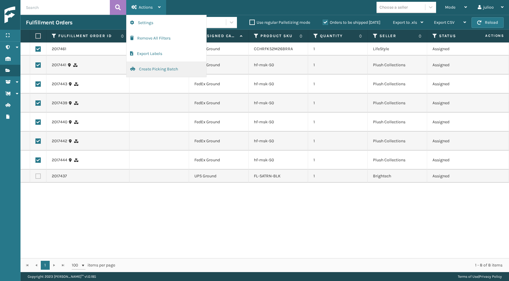
click at [140, 68] on button "Create Picking Batch" at bounding box center [166, 69] width 80 height 15
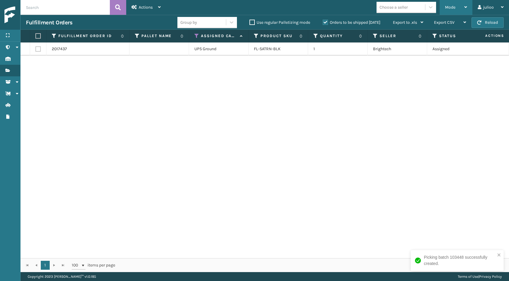
click at [457, 4] on div "Mode" at bounding box center [456, 7] width 22 height 15
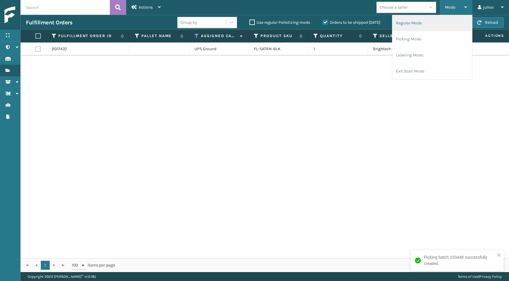
click at [426, 22] on li "Regular Mode" at bounding box center [432, 23] width 80 height 16
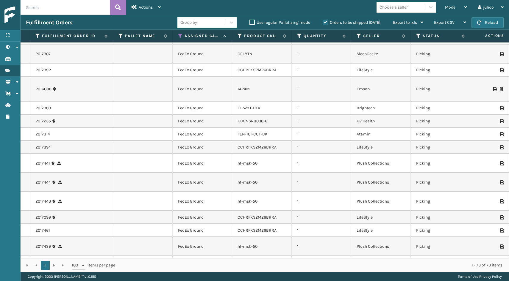
scroll to position [6, 0]
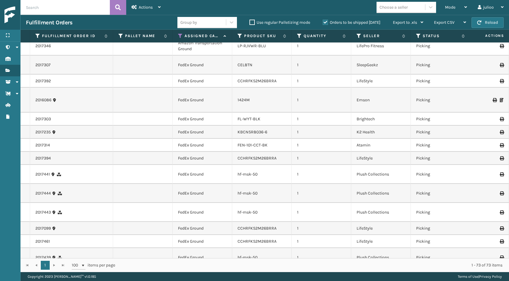
click at [400, 8] on div "Choose a seller" at bounding box center [393, 7] width 28 height 6
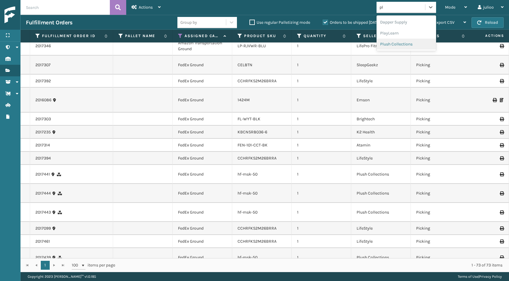
click at [402, 43] on div "Plush Collections" at bounding box center [405, 44] width 59 height 11
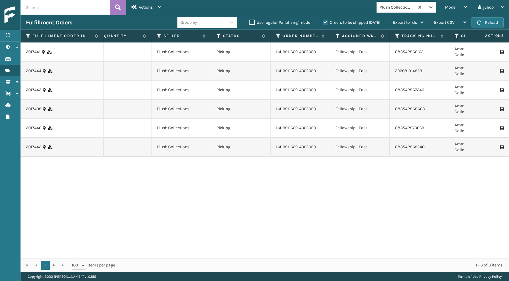
scroll to position [0, 202]
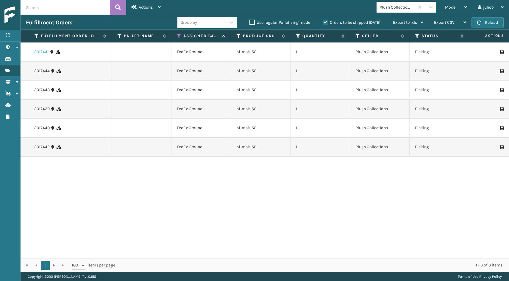
click at [45, 52] on link "2017441" at bounding box center [41, 52] width 15 height 6
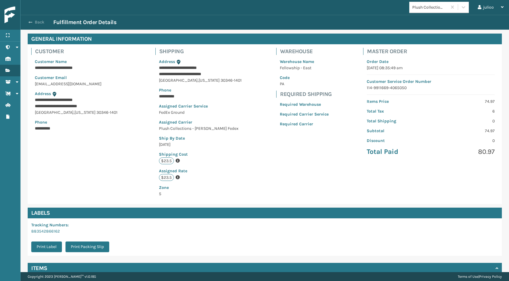
click at [36, 22] on button "Back" at bounding box center [39, 22] width 27 height 5
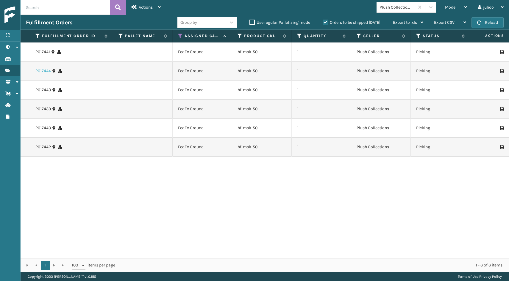
click at [43, 70] on link "2017444" at bounding box center [42, 71] width 15 height 6
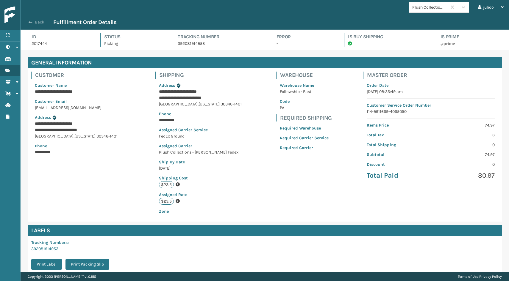
click at [39, 22] on button "Back" at bounding box center [39, 22] width 27 height 5
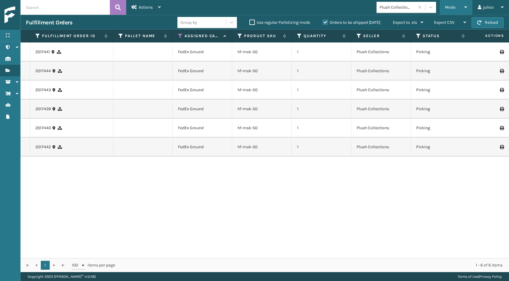
click at [458, 9] on div "Mode" at bounding box center [456, 7] width 22 height 15
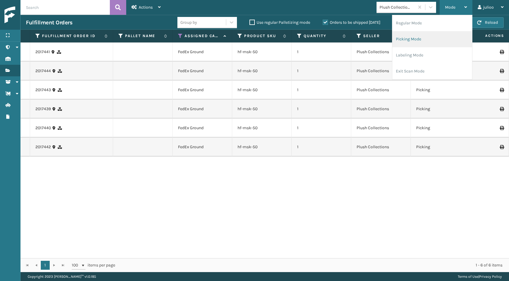
click at [429, 36] on li "Picking Mode" at bounding box center [432, 39] width 80 height 16
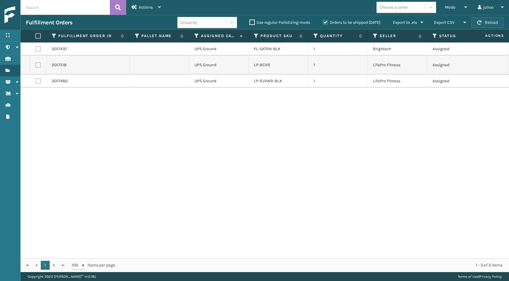
click at [478, 24] on span "button" at bounding box center [479, 23] width 4 height 4
click at [493, 21] on button "Reload" at bounding box center [487, 22] width 32 height 11
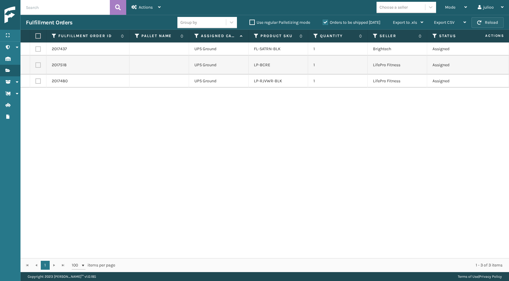
click at [492, 21] on button "Reload" at bounding box center [487, 22] width 32 height 11
click at [496, 27] on button "Reload" at bounding box center [487, 22] width 32 height 11
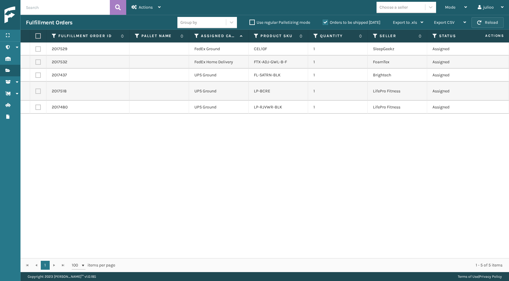
click at [489, 19] on button "Reload" at bounding box center [487, 22] width 32 height 11
click at [492, 23] on button "Reload" at bounding box center [487, 22] width 32 height 11
click at [490, 23] on button "Reload" at bounding box center [487, 22] width 32 height 11
click at [483, 24] on button "Reload" at bounding box center [487, 22] width 32 height 11
click at [486, 21] on button "Reload" at bounding box center [487, 22] width 32 height 11
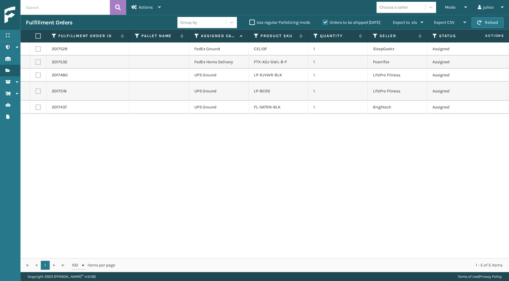
click at [486, 21] on button "Reload" at bounding box center [487, 22] width 32 height 11
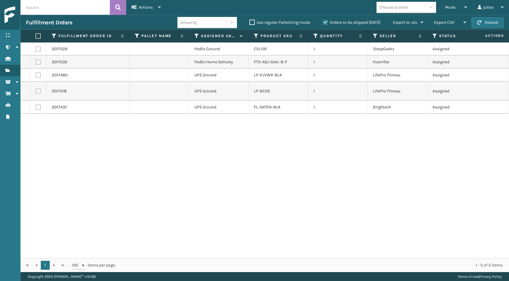
click at [486, 21] on button "Reload" at bounding box center [487, 22] width 32 height 11
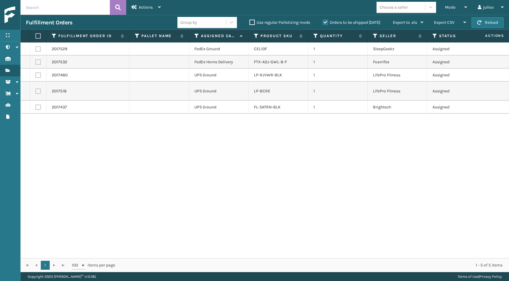
click at [486, 21] on button "Reload" at bounding box center [487, 22] width 32 height 11
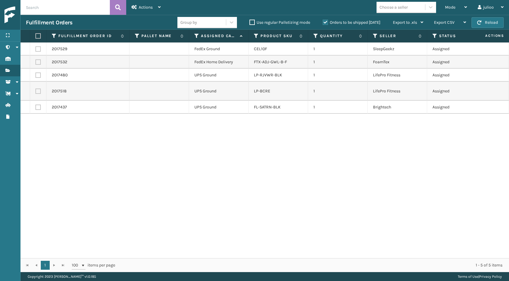
click at [486, 21] on button "Reload" at bounding box center [487, 22] width 32 height 11
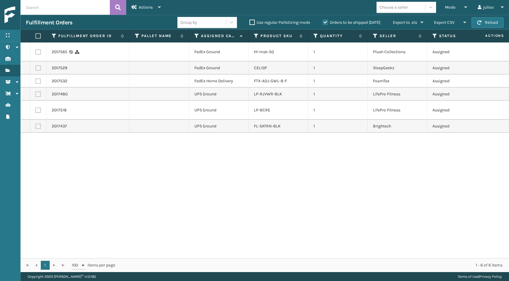
click at [486, 21] on button "Reload" at bounding box center [487, 22] width 32 height 11
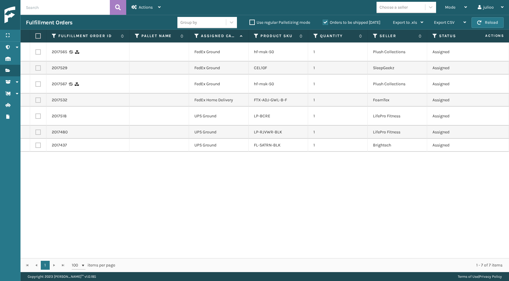
click at [486, 21] on button "Reload" at bounding box center [487, 22] width 32 height 11
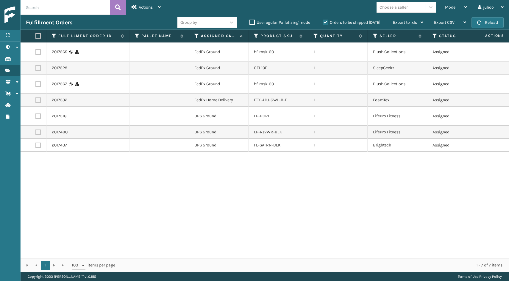
click at [486, 21] on button "Reload" at bounding box center [487, 22] width 32 height 11
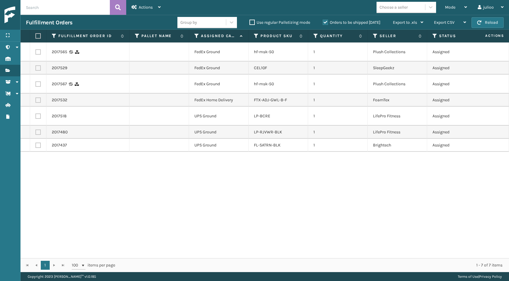
click at [486, 21] on button "Reload" at bounding box center [487, 22] width 32 height 11
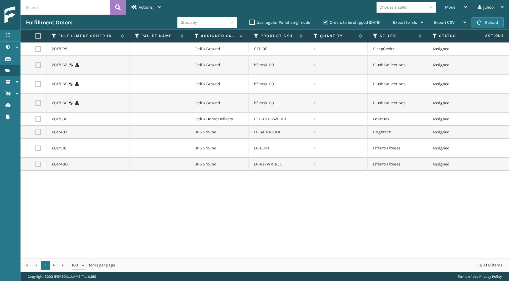
click at [486, 21] on button "Reload" at bounding box center [487, 22] width 32 height 11
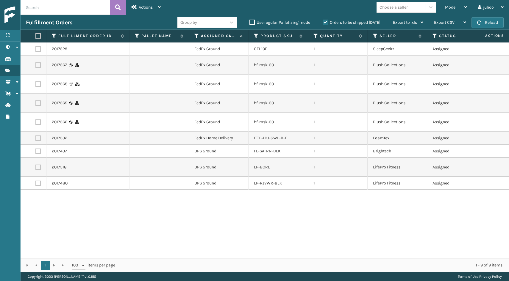
click at [486, 21] on button "Reload" at bounding box center [487, 22] width 32 height 11
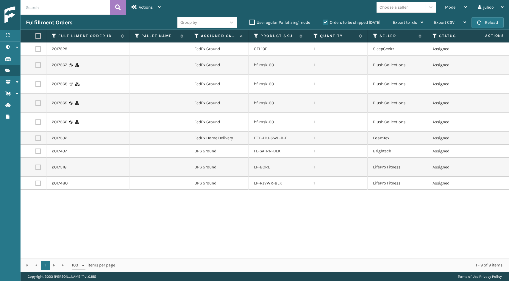
click at [486, 21] on button "Reload" at bounding box center [487, 22] width 32 height 11
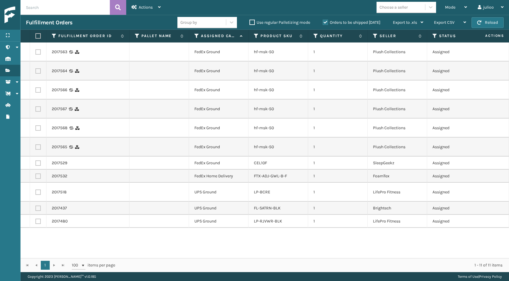
click at [486, 21] on button "Reload" at bounding box center [487, 22] width 32 height 11
click at [38, 148] on label at bounding box center [37, 147] width 5 height 5
click at [36, 148] on input "checkbox" at bounding box center [35, 147] width 0 height 4
click at [38, 129] on label at bounding box center [37, 127] width 5 height 5
click at [36, 129] on input "checkbox" at bounding box center [35, 127] width 0 height 4
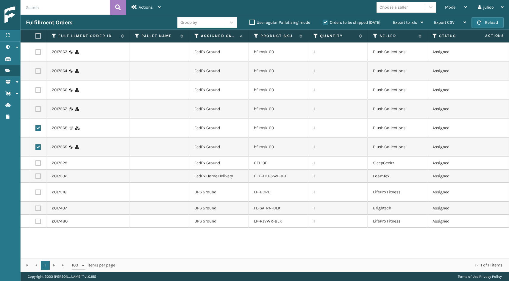
click at [38, 109] on label at bounding box center [37, 108] width 5 height 5
click at [36, 109] on input "checkbox" at bounding box center [35, 108] width 0 height 4
click at [38, 88] on label at bounding box center [37, 89] width 5 height 5
click at [36, 88] on input "checkbox" at bounding box center [35, 89] width 0 height 4
click at [38, 71] on label at bounding box center [37, 70] width 5 height 5
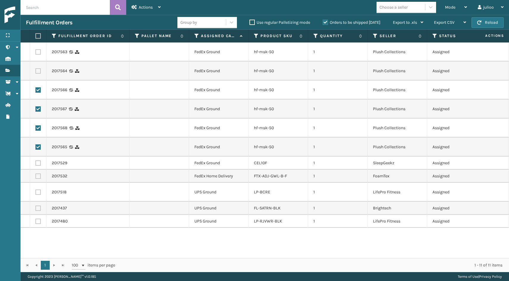
click at [36, 71] on input "checkbox" at bounding box center [35, 70] width 0 height 4
click at [38, 51] on label at bounding box center [37, 51] width 5 height 5
click at [36, 51] on input "checkbox" at bounding box center [35, 51] width 0 height 4
click at [140, 8] on span "Actions" at bounding box center [146, 7] width 14 height 5
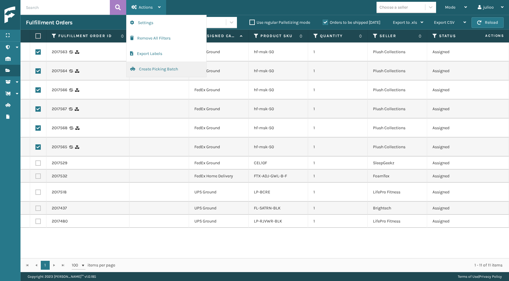
click at [149, 71] on button "Create Picking Batch" at bounding box center [166, 69] width 80 height 15
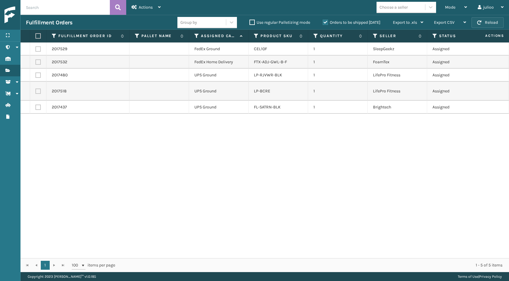
click at [484, 23] on button "Reload" at bounding box center [487, 22] width 32 height 11
click at [483, 26] on button "Reload" at bounding box center [487, 22] width 32 height 11
click at [499, 22] on button "Reload" at bounding box center [487, 22] width 32 height 11
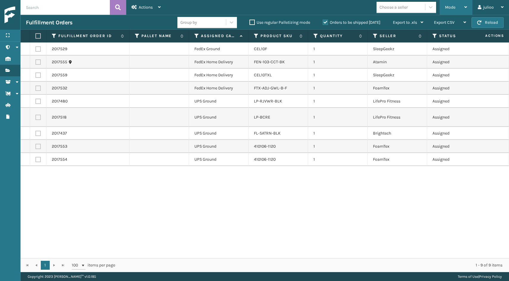
click at [446, 9] on span "Mode" at bounding box center [450, 7] width 10 height 5
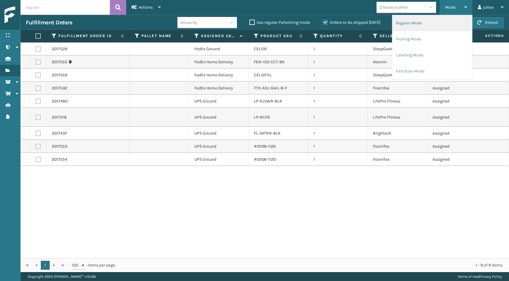
click at [423, 24] on li "Regular Mode" at bounding box center [432, 23] width 80 height 16
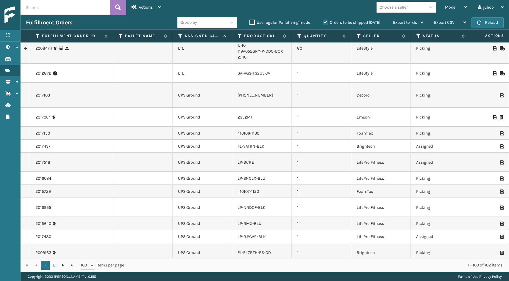
scroll to position [1366, 0]
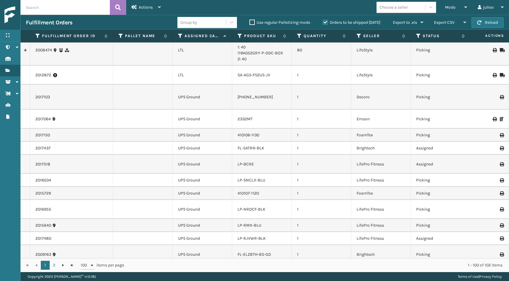
click at [181, 37] on icon at bounding box center [180, 35] width 5 height 5
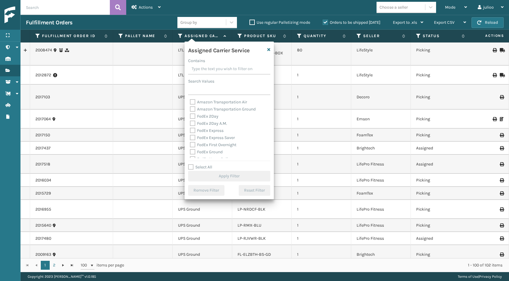
click at [191, 169] on label "Select All" at bounding box center [200, 167] width 24 height 5
click at [191, 164] on input "Select All" at bounding box center [232, 164] width 89 height 1
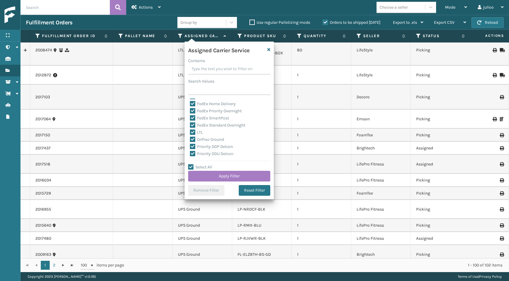
scroll to position [56, 0]
click at [192, 133] on label "LTL" at bounding box center [196, 132] width 13 height 5
click at [190, 133] on input "LTL" at bounding box center [190, 131] width 0 height 4
click at [207, 174] on button "Apply Filter" at bounding box center [229, 176] width 82 height 11
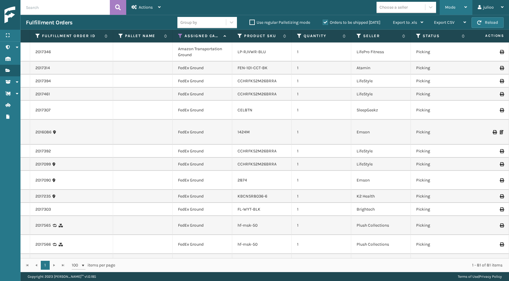
click at [452, 14] on div "Mode" at bounding box center [456, 7] width 22 height 15
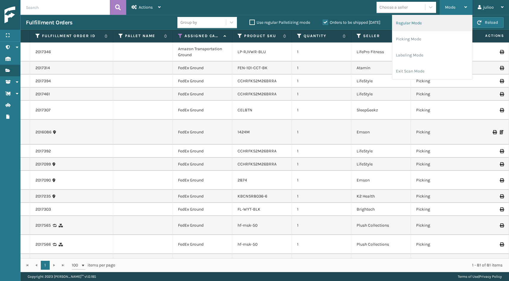
click at [411, 22] on li "Regular Mode" at bounding box center [432, 23] width 80 height 16
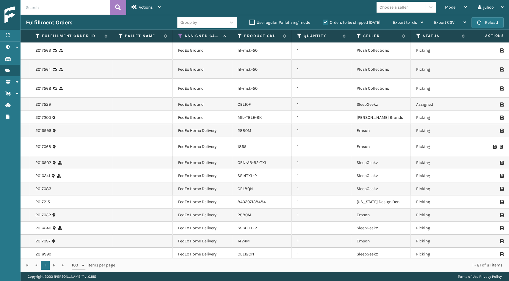
scroll to position [233, 0]
click at [450, 11] on div "Mode" at bounding box center [456, 7] width 22 height 15
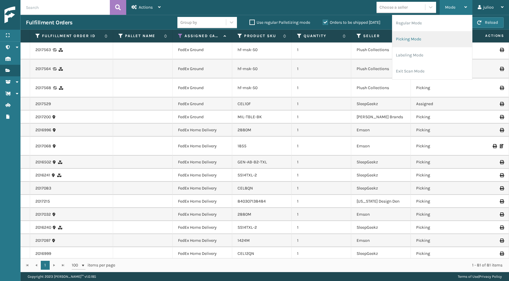
click at [410, 40] on li "Picking Mode" at bounding box center [432, 39] width 80 height 16
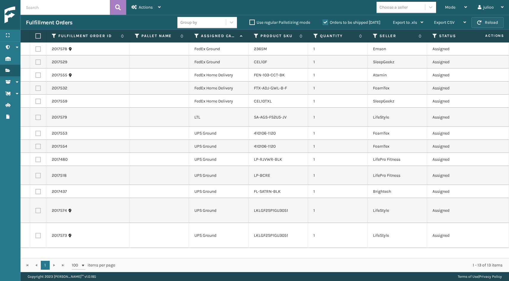
click at [485, 24] on button "Reload" at bounding box center [487, 22] width 32 height 11
click at [194, 36] on th "Assigned Carrier Service" at bounding box center [218, 36] width 59 height 13
click at [195, 36] on icon at bounding box center [196, 35] width 5 height 5
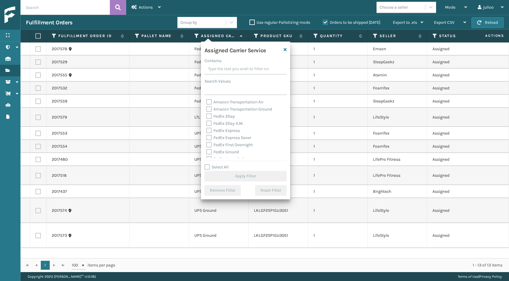
click at [207, 166] on label "Select All" at bounding box center [216, 167] width 24 height 5
click at [207, 164] on input "Select All" at bounding box center [248, 164] width 89 height 1
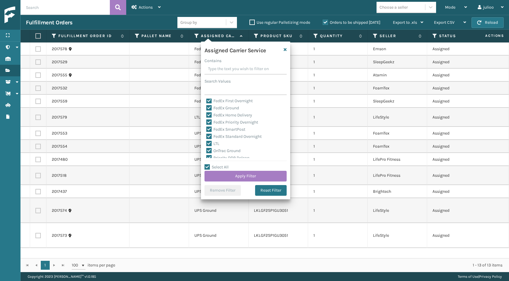
scroll to position [45, 0]
click at [210, 142] on label "LTL" at bounding box center [212, 142] width 13 height 5
click at [206, 142] on input "LTL" at bounding box center [206, 141] width 0 height 4
click at [225, 175] on button "Apply Filter" at bounding box center [245, 176] width 82 height 11
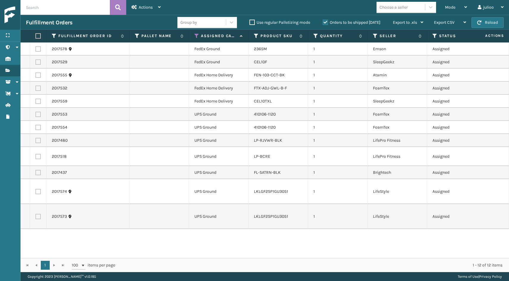
click at [38, 102] on label at bounding box center [37, 101] width 5 height 5
click at [36, 102] on input "checkbox" at bounding box center [35, 101] width 0 height 4
click at [37, 89] on label at bounding box center [37, 88] width 5 height 5
click at [36, 89] on input "checkbox" at bounding box center [35, 88] width 0 height 4
click at [39, 75] on label at bounding box center [37, 75] width 5 height 5
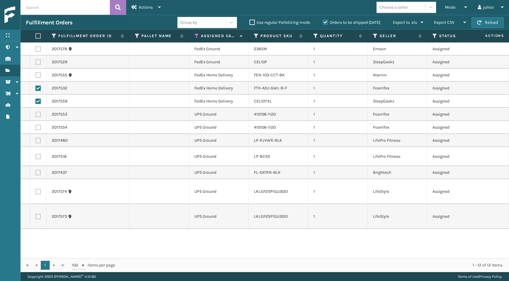
click at [36, 75] on input "checkbox" at bounding box center [35, 75] width 0 height 4
click at [37, 63] on label at bounding box center [37, 61] width 5 height 5
click at [36, 63] on input "checkbox" at bounding box center [35, 61] width 0 height 4
click at [37, 48] on label at bounding box center [37, 48] width 5 height 5
click at [36, 48] on input "checkbox" at bounding box center [35, 48] width 0 height 4
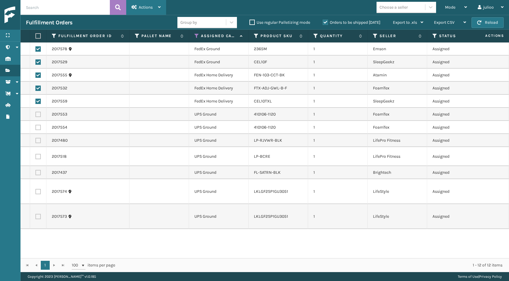
click at [154, 8] on div "Actions" at bounding box center [145, 7] width 29 height 15
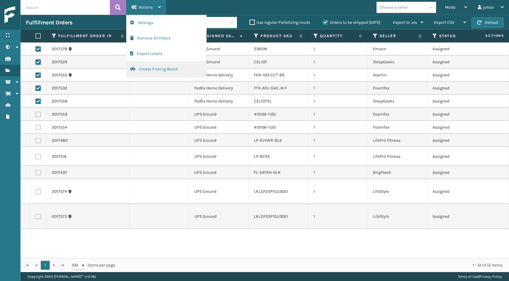
click at [142, 66] on button "Create Picking Batch" at bounding box center [166, 69] width 80 height 15
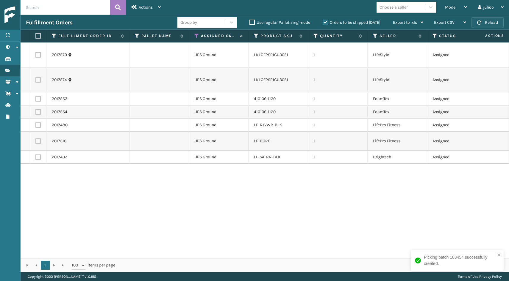
click at [493, 20] on button "Reload" at bounding box center [487, 22] width 32 height 11
click at [477, 23] on span "button" at bounding box center [479, 23] width 4 height 4
click at [37, 38] on label at bounding box center [37, 35] width 4 height 5
click at [36, 38] on input "checkbox" at bounding box center [35, 36] width 0 height 4
click at [494, 23] on button "Reload" at bounding box center [487, 22] width 32 height 11
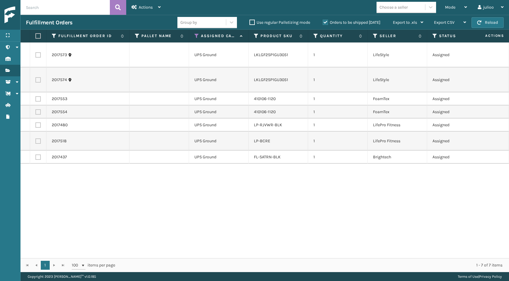
click at [39, 37] on label at bounding box center [37, 35] width 4 height 5
click at [36, 37] on input "checkbox" at bounding box center [35, 36] width 0 height 4
click at [147, 3] on div "Actions" at bounding box center [145, 7] width 29 height 15
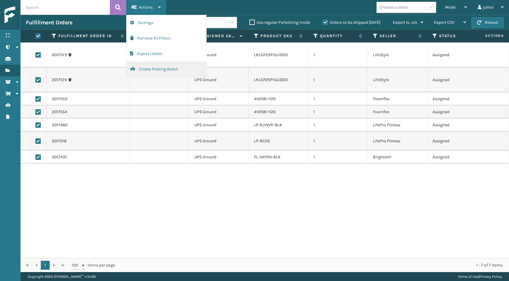
click at [147, 68] on button "Create Picking Batch" at bounding box center [166, 69] width 80 height 15
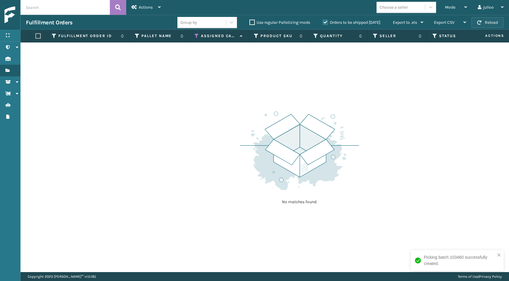
click at [481, 22] on button "Reload" at bounding box center [487, 22] width 32 height 11
click at [499, 23] on button "Reload" at bounding box center [487, 22] width 32 height 11
click at [487, 16] on div "Fulfillment Orders Group by Use regular Palletizing mode Orders to be shipped […" at bounding box center [265, 22] width 488 height 15
click at [484, 22] on button "Reload" at bounding box center [487, 22] width 32 height 11
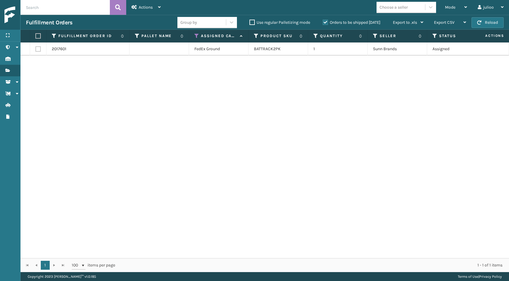
click at [484, 22] on button "Reload" at bounding box center [487, 22] width 32 height 11
click at [479, 26] on button "Reload" at bounding box center [487, 22] width 32 height 11
click at [494, 23] on button "Reload" at bounding box center [487, 22] width 32 height 11
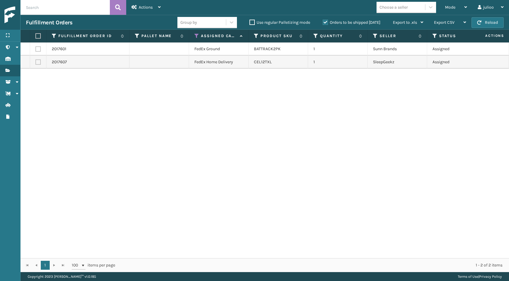
click at [494, 23] on button "Reload" at bounding box center [487, 22] width 32 height 11
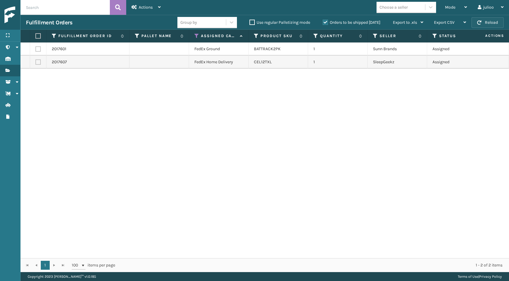
click at [488, 25] on button "Reload" at bounding box center [487, 22] width 32 height 11
click at [39, 37] on label at bounding box center [37, 35] width 4 height 5
click at [36, 37] on input "checkbox" at bounding box center [35, 36] width 0 height 4
click at [147, 4] on div "Actions" at bounding box center [145, 7] width 29 height 15
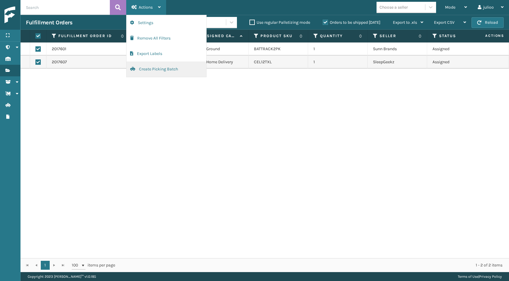
click at [152, 67] on button "Create Picking Batch" at bounding box center [166, 69] width 80 height 15
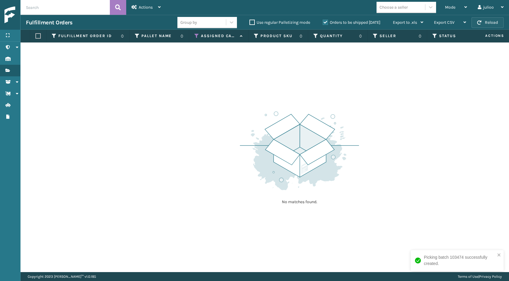
click at [486, 21] on button "Reload" at bounding box center [487, 22] width 32 height 11
click at [486, 24] on button "Reload" at bounding box center [487, 22] width 32 height 11
click at [476, 22] on button "Reload" at bounding box center [487, 22] width 32 height 11
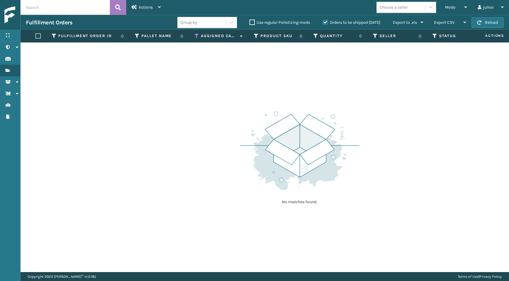
click at [476, 22] on button "Reload" at bounding box center [487, 22] width 32 height 11
click at [458, 5] on div "Mode" at bounding box center [456, 7] width 22 height 15
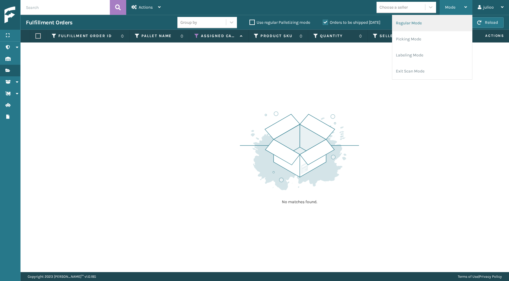
click at [431, 22] on li "Regular Mode" at bounding box center [432, 23] width 80 height 16
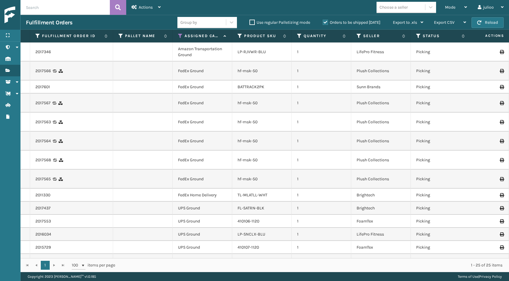
scroll to position [0, 0]
click at [480, 22] on span "button" at bounding box center [479, 23] width 4 height 4
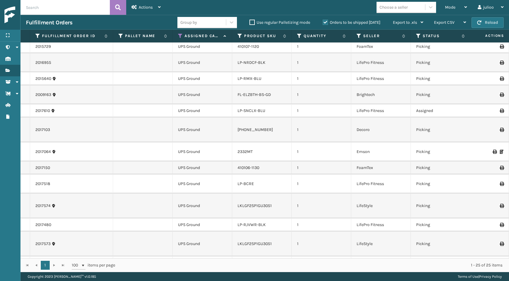
scroll to position [200, 0]
click at [488, 21] on button "Reload" at bounding box center [487, 22] width 32 height 11
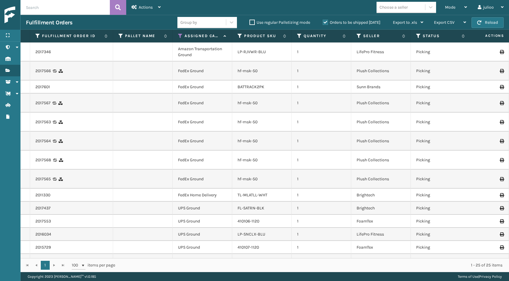
scroll to position [0, 0]
click at [250, 87] on link "BATTRACK2PK" at bounding box center [250, 86] width 27 height 5
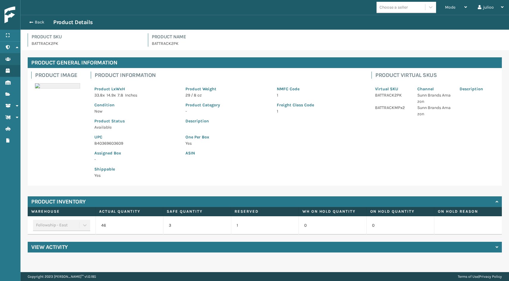
click at [121, 144] on p "840369603609" at bounding box center [136, 143] width 84 height 6
click at [40, 22] on button "Back" at bounding box center [39, 22] width 27 height 5
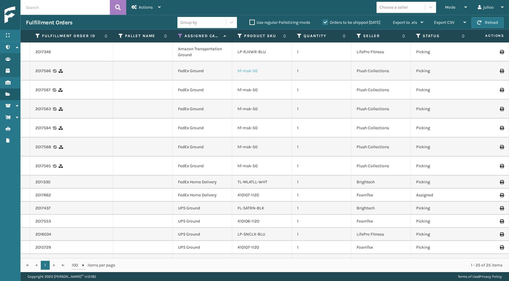
click at [244, 70] on link "hf-msk-50" at bounding box center [247, 70] width 20 height 5
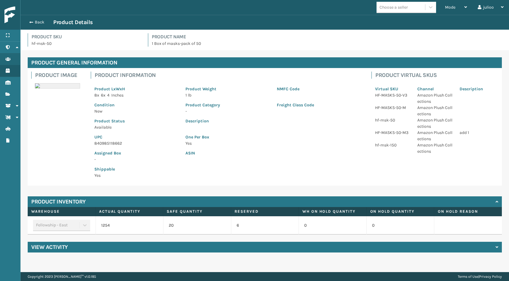
click at [38, 30] on div "Product SKU hf-msk-50 Product Name 1 Box of masks-pack of 50" at bounding box center [265, 40] width 488 height 21
click at [38, 25] on button "Back" at bounding box center [39, 22] width 27 height 5
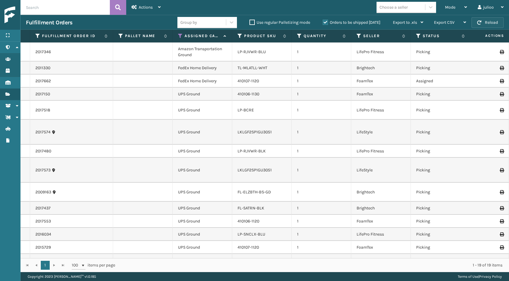
click at [492, 21] on button "Reload" at bounding box center [487, 22] width 32 height 11
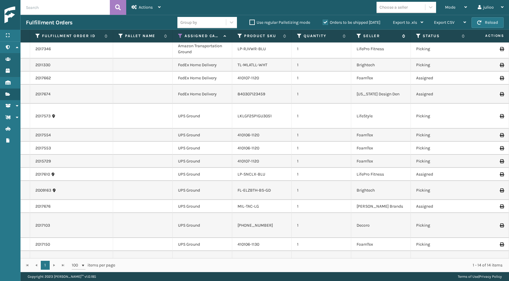
scroll to position [3, 0]
click at [417, 37] on icon at bounding box center [418, 35] width 5 height 5
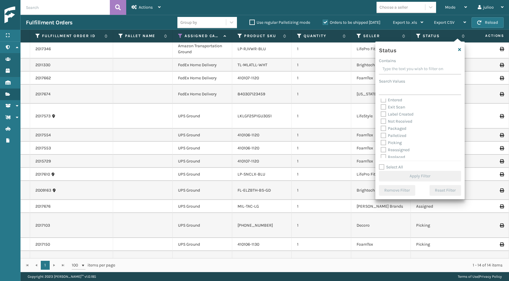
click at [384, 142] on label "Picking" at bounding box center [390, 142] width 21 height 5
click at [381, 142] on input "Picking" at bounding box center [380, 141] width 0 height 4
click at [410, 179] on button "Apply Filter" at bounding box center [420, 176] width 82 height 11
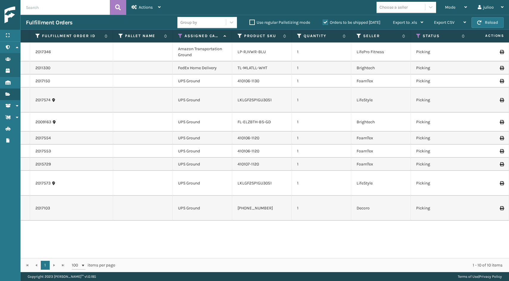
click at [282, 68] on div "TL-MLATLL-WHT" at bounding box center [261, 68] width 48 height 6
click at [491, 23] on button "Reload" at bounding box center [487, 22] width 32 height 11
click at [143, 9] on span "Actions" at bounding box center [146, 7] width 14 height 5
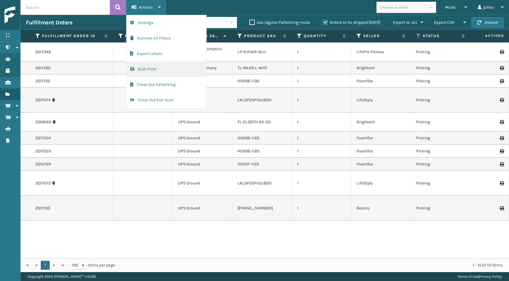
click at [166, 70] on button "Bulk Print" at bounding box center [166, 69] width 80 height 15
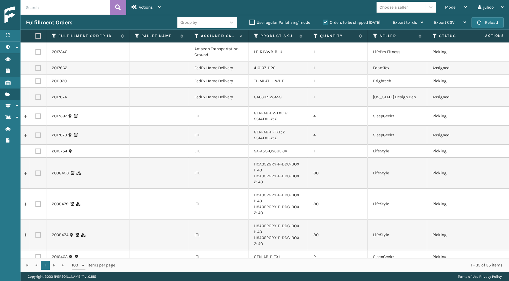
click at [38, 52] on label at bounding box center [37, 51] width 5 height 5
click at [36, 52] on input "checkbox" at bounding box center [35, 51] width 0 height 4
click at [148, 11] on div "Actions" at bounding box center [145, 7] width 29 height 15
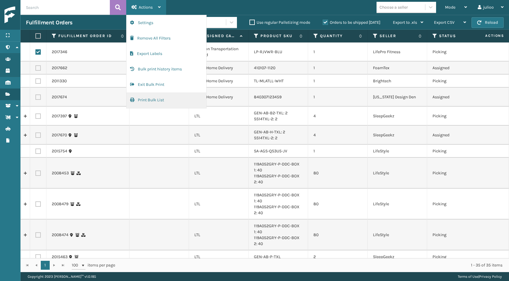
click at [153, 97] on button "Print Bulk List" at bounding box center [166, 99] width 80 height 15
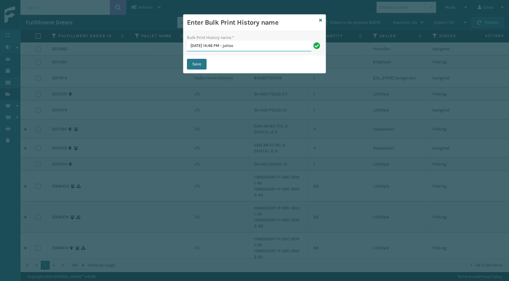
click at [197, 64] on button "Save" at bounding box center [197, 64] width 20 height 11
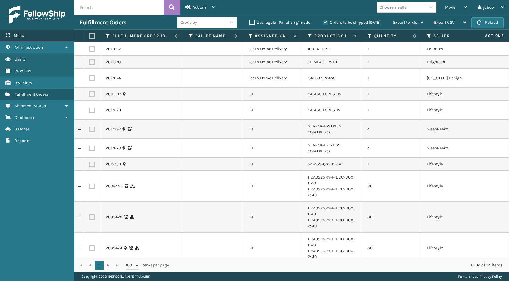
click at [39, 34] on div "Menu" at bounding box center [37, 36] width 74 height 12
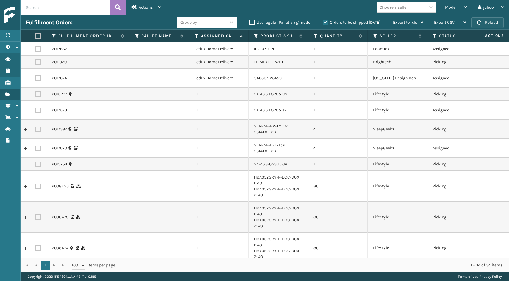
click at [478, 19] on button "Reload" at bounding box center [487, 22] width 32 height 11
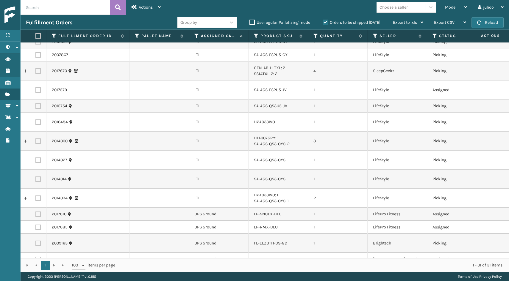
scroll to position [0, 0]
